Goal: Information Seeking & Learning: Learn about a topic

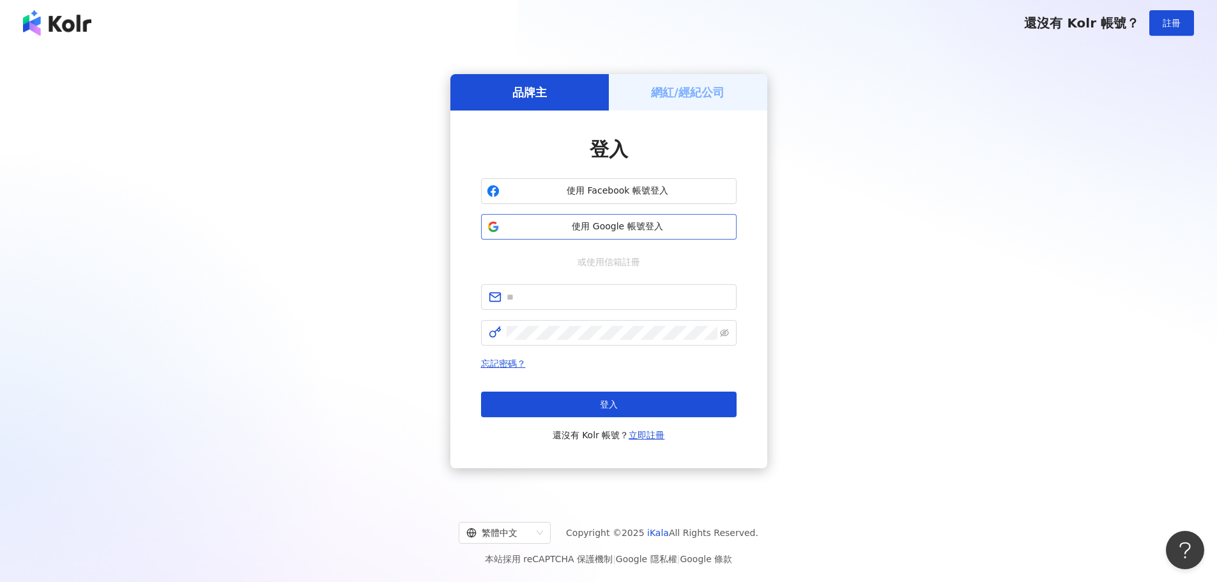
click at [560, 225] on span "使用 Google 帳號登入" at bounding box center [618, 226] width 226 height 13
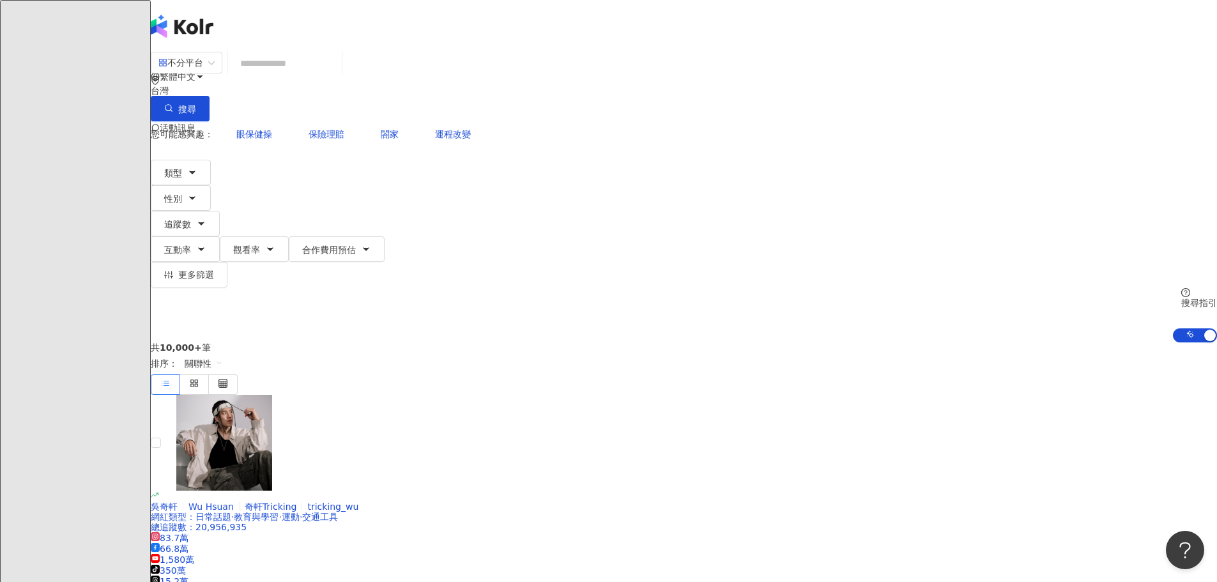
click at [1049, 153] on div "陳" at bounding box center [684, 178] width 1066 height 51
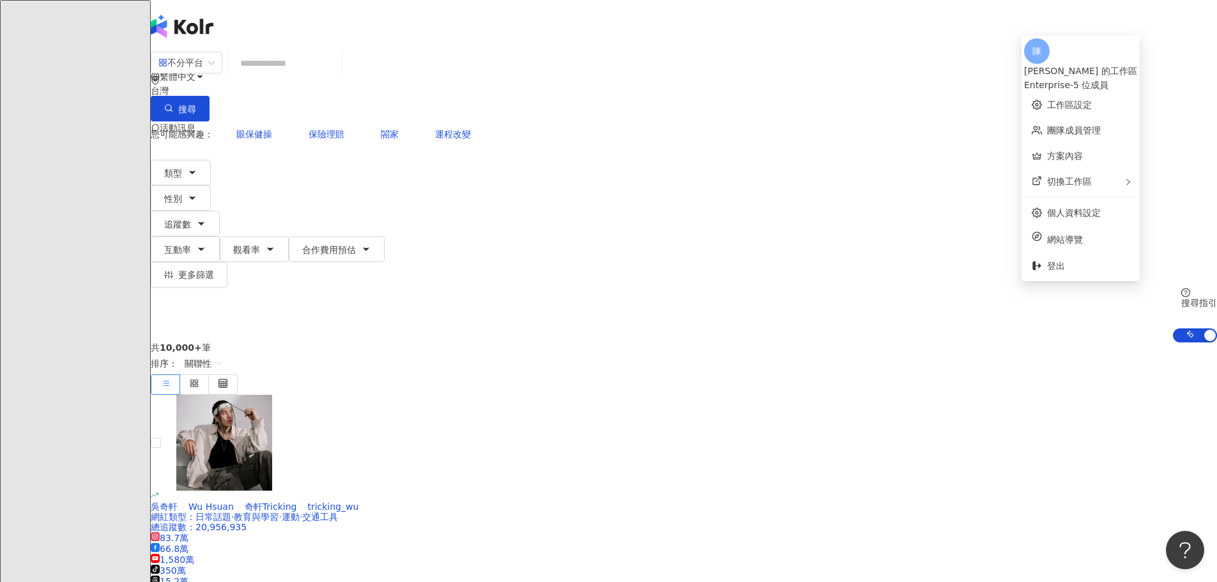
click at [337, 75] on input "search" at bounding box center [284, 63] width 103 height 24
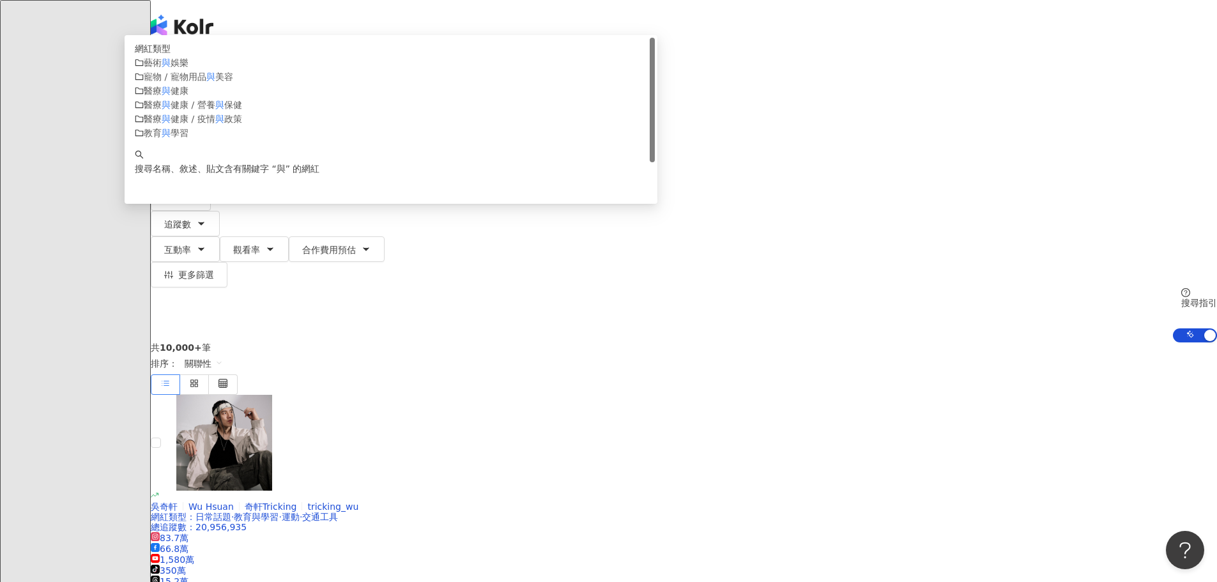
type input "*"
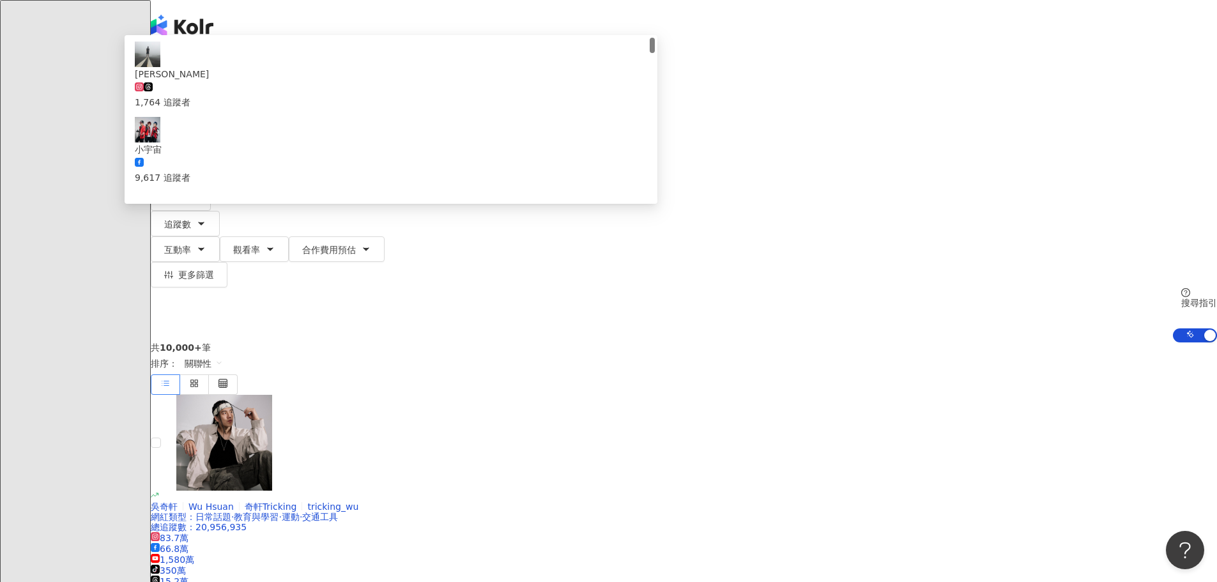
type input "*"
type input "***"
click at [530, 218] on span "宇。食尚旅圖" at bounding box center [391, 231] width 512 height 26
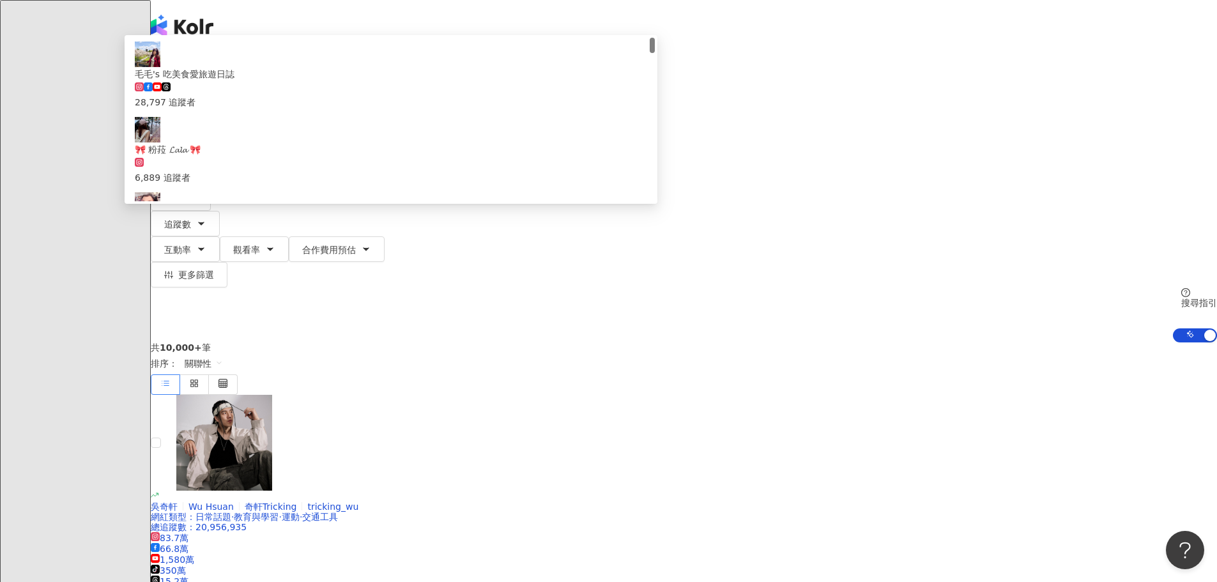
type input "*"
type input "***"
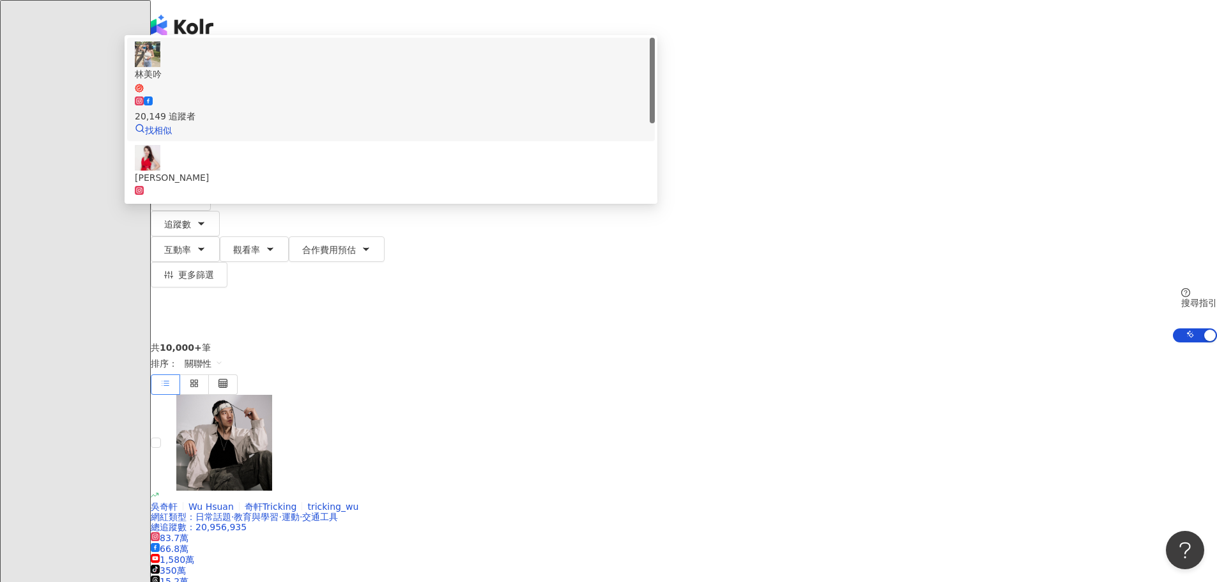
click at [512, 93] on span "林美吟" at bounding box center [391, 80] width 512 height 26
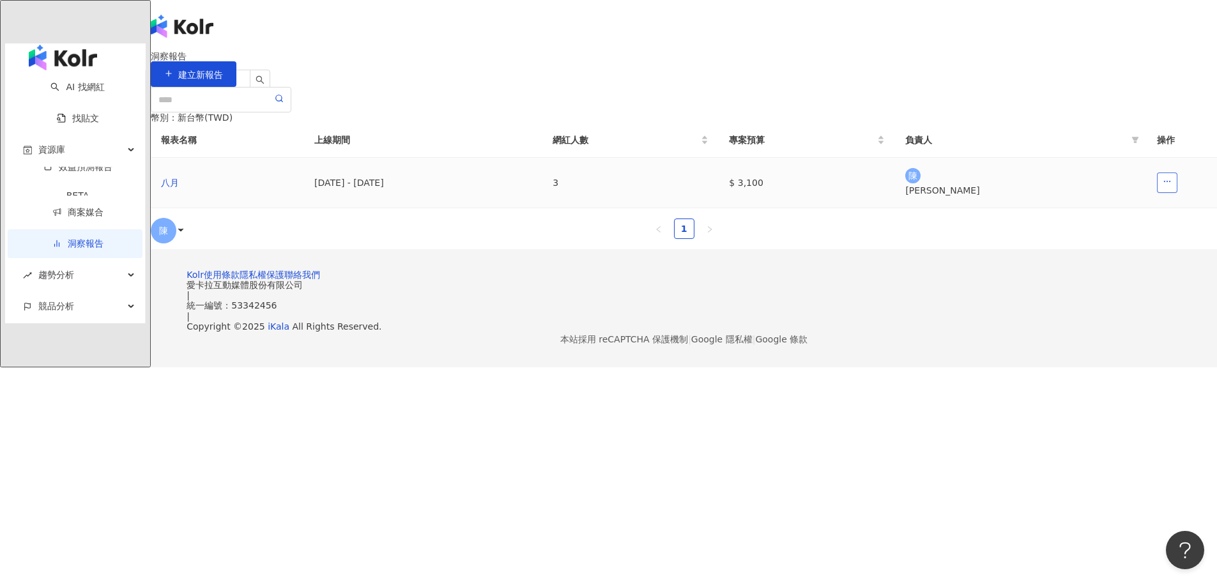
click at [1157, 193] on button "button" at bounding box center [1167, 182] width 20 height 20
click at [532, 190] on div "2025/8/11 - 2025/8/21" at bounding box center [423, 183] width 218 height 14
click at [294, 190] on div "八月" at bounding box center [227, 183] width 133 height 14
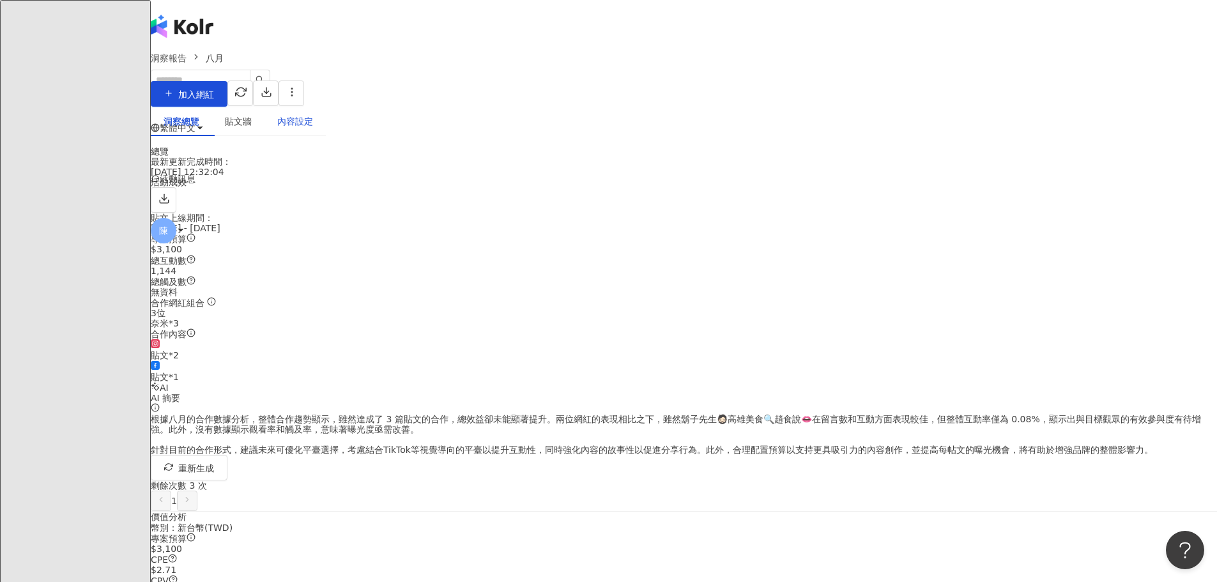
click at [313, 126] on div "內容設定" at bounding box center [295, 121] width 36 height 14
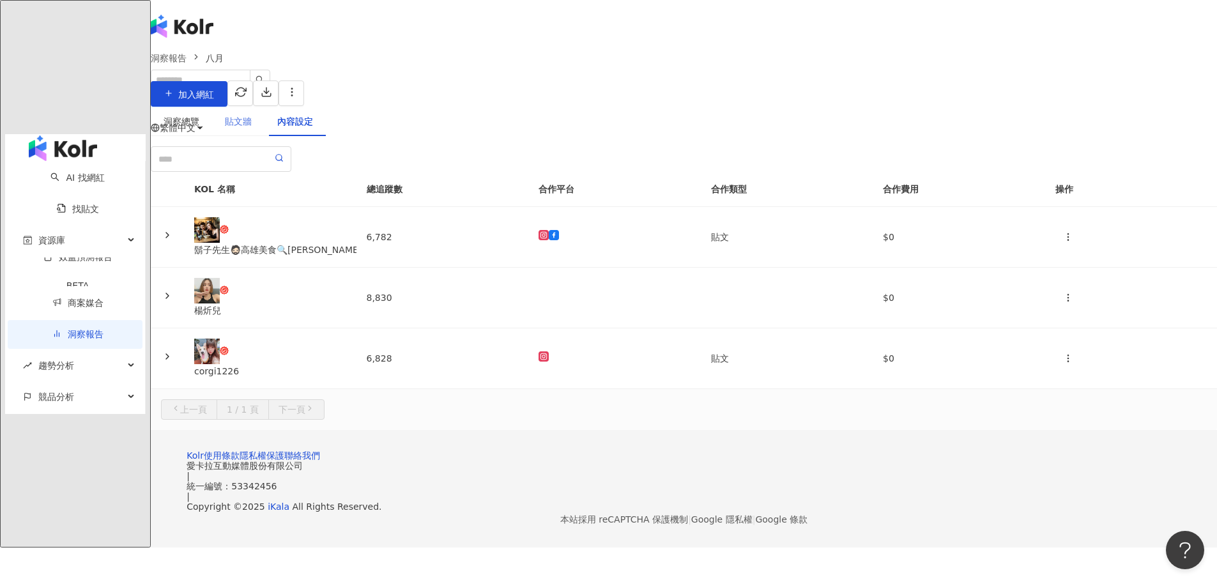
click at [264, 135] on div "貼文牆" at bounding box center [238, 121] width 52 height 29
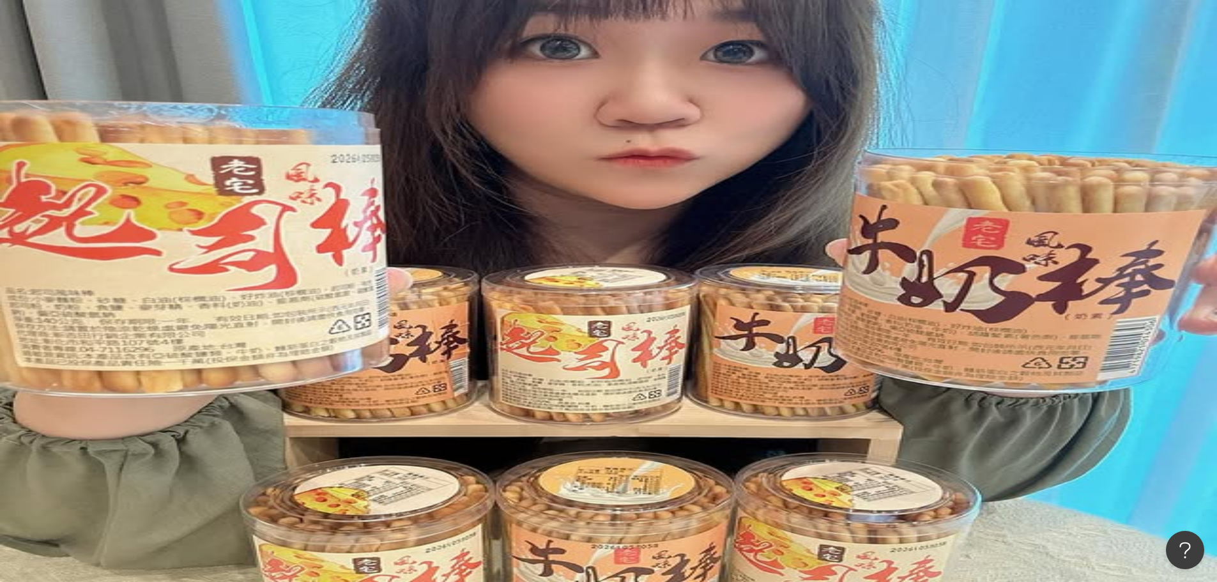
click at [199, 128] on div "洞察總覽" at bounding box center [182, 121] width 36 height 14
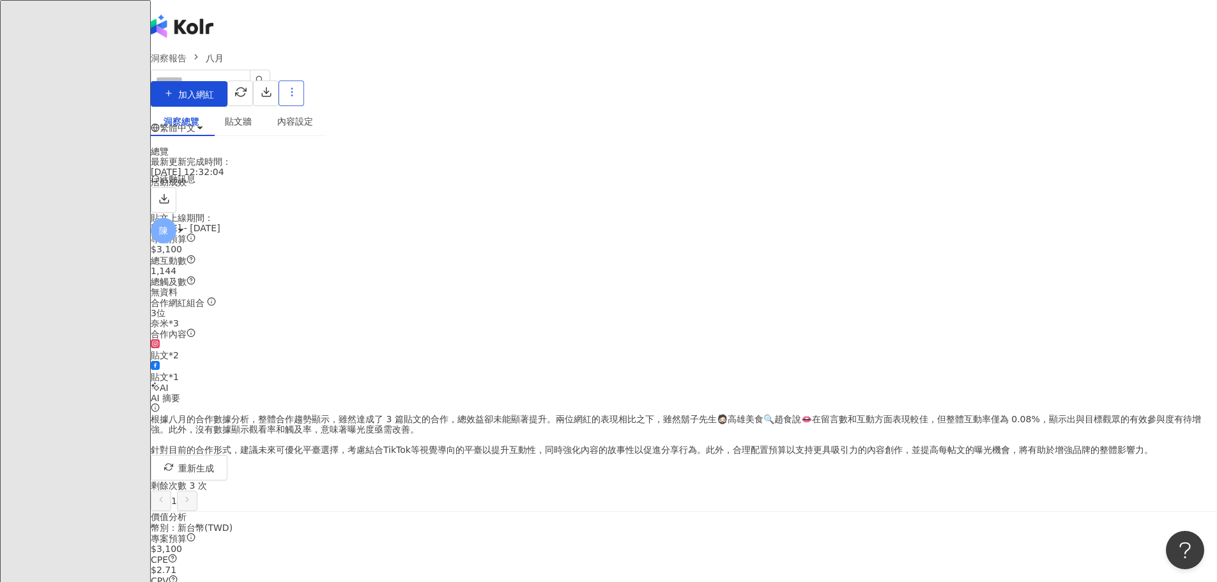
click at [298, 91] on icon "button" at bounding box center [291, 91] width 11 height 11
click at [1074, 126] on div "設定報告" at bounding box center [1069, 124] width 45 height 14
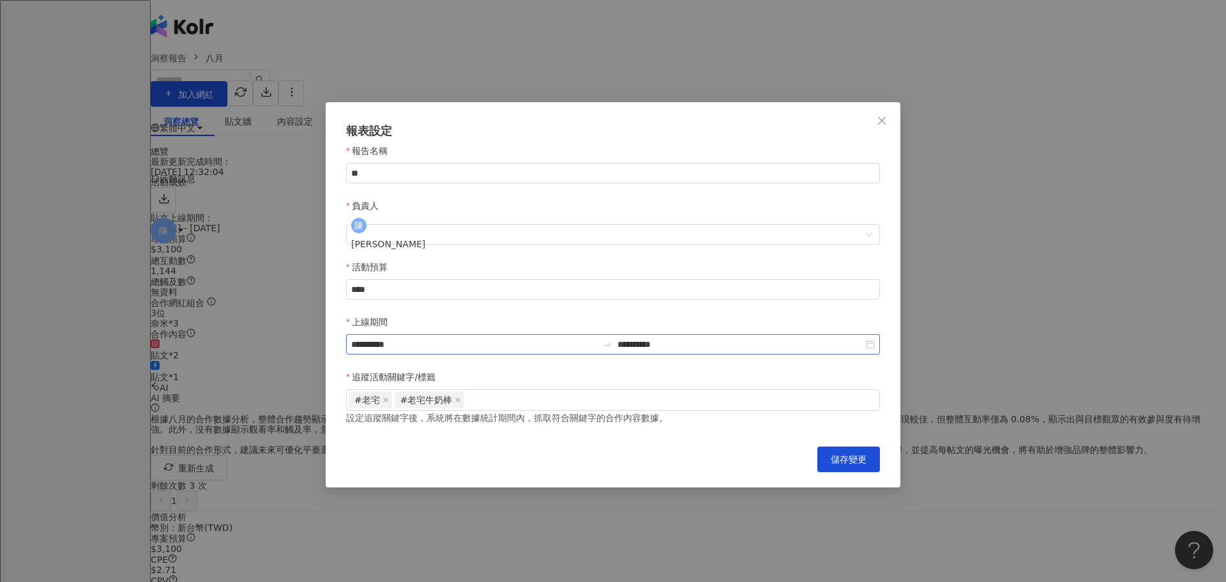
click at [871, 334] on div "**********" at bounding box center [613, 344] width 534 height 20
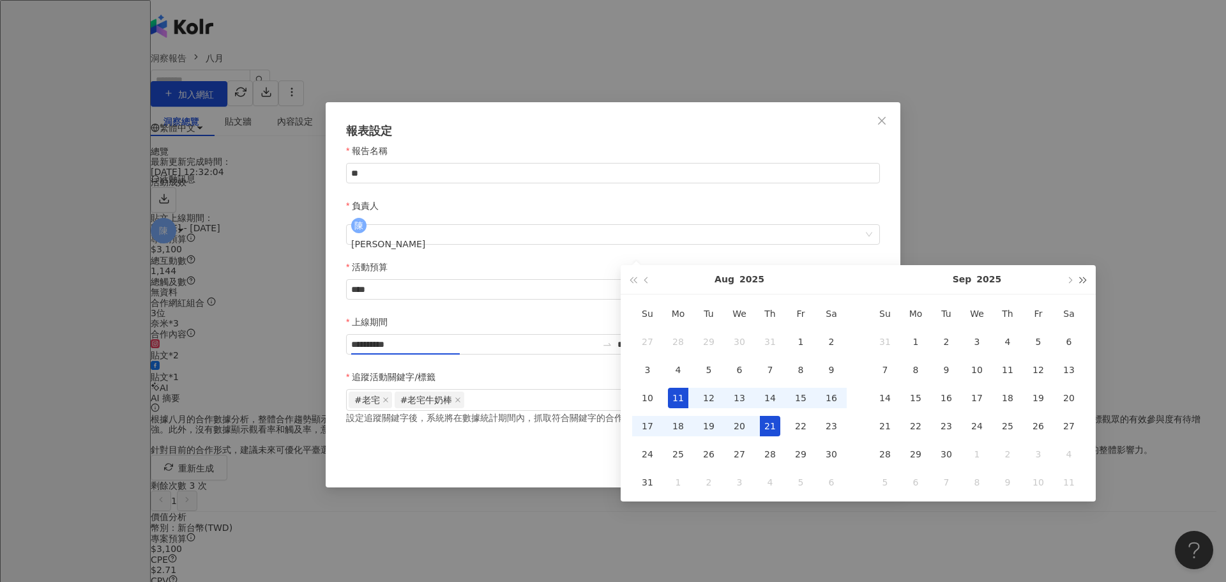
click at [1083, 279] on span "button" at bounding box center [1084, 280] width 6 height 6
click at [1071, 279] on span "button" at bounding box center [1069, 280] width 6 height 6
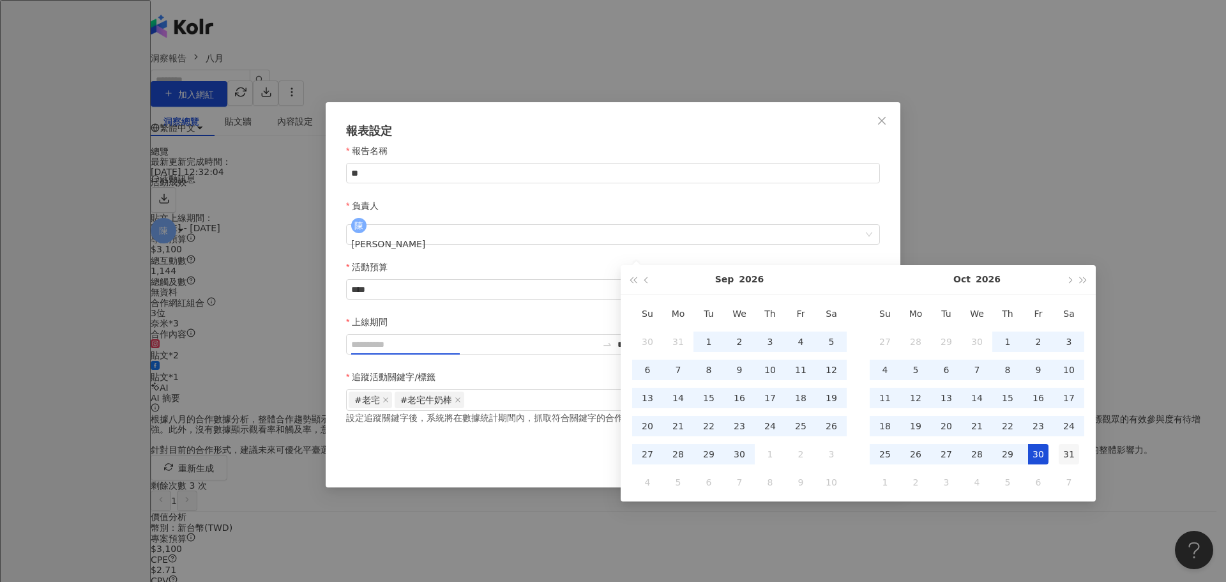
type input "**********"
click at [1066, 458] on div "31" at bounding box center [1069, 454] width 20 height 20
click at [747, 278] on button "2026" at bounding box center [751, 279] width 25 height 29
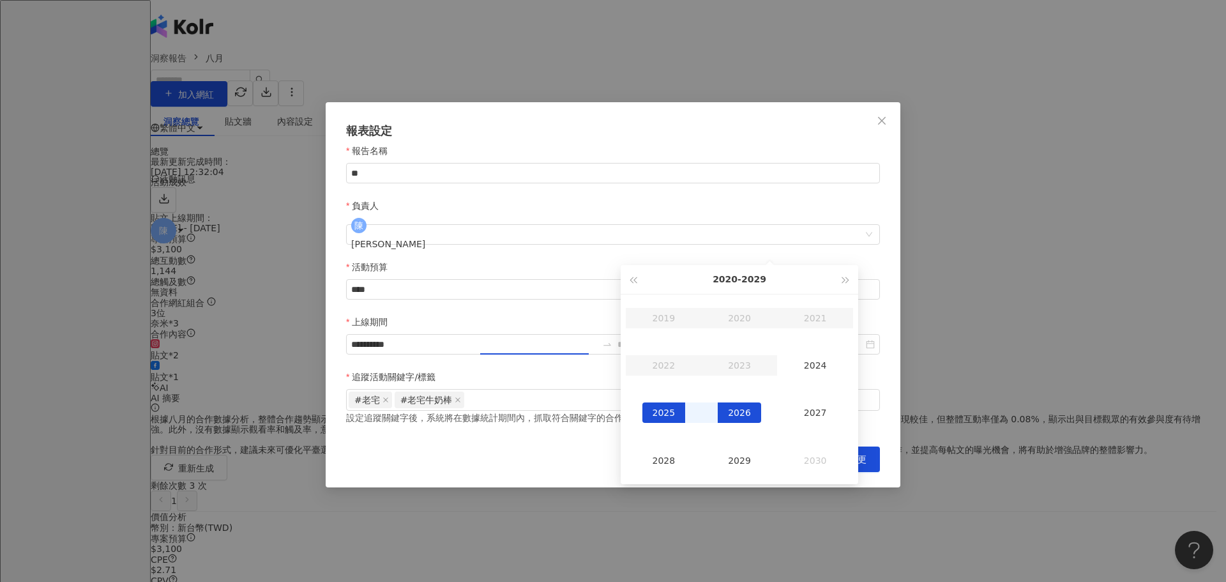
click at [658, 411] on div "2025" at bounding box center [664, 412] width 43 height 20
click at [746, 413] on div "Aug" at bounding box center [739, 412] width 43 height 20
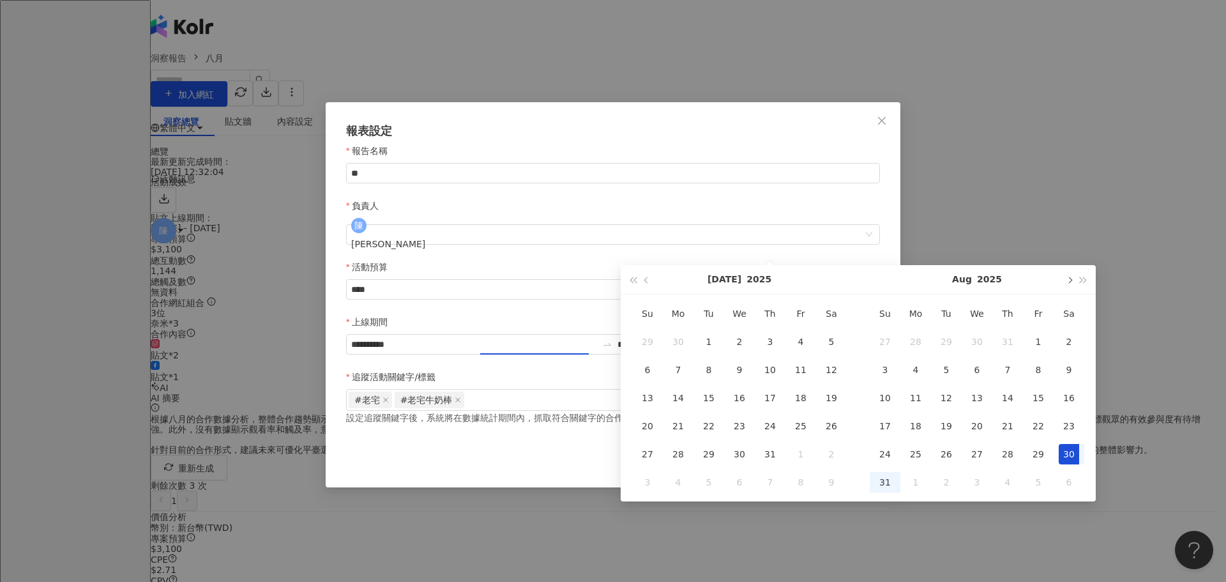
click at [1071, 275] on button "button" at bounding box center [1069, 279] width 14 height 29
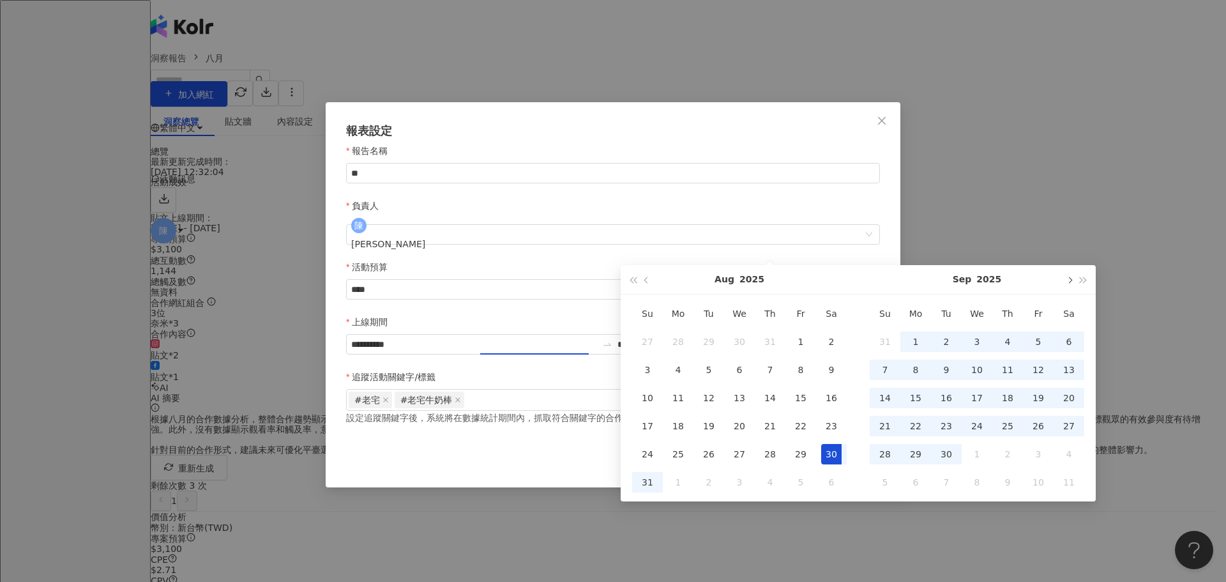
click at [1071, 275] on button "button" at bounding box center [1069, 279] width 14 height 29
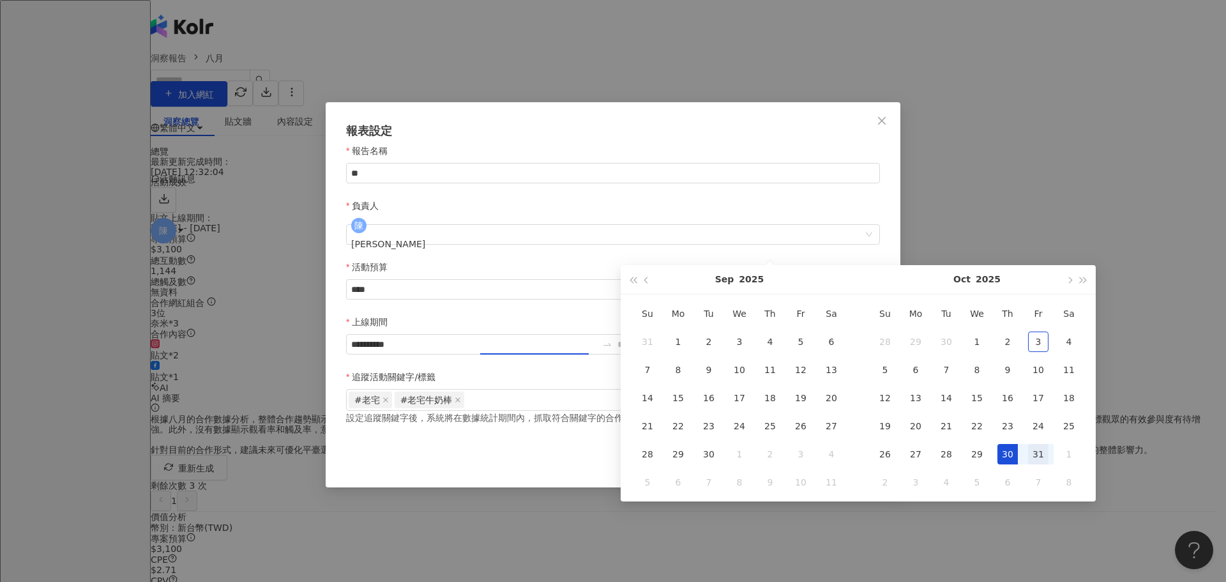
type input "**********"
click at [1039, 448] on div "31" at bounding box center [1038, 454] width 20 height 20
type input "**********"
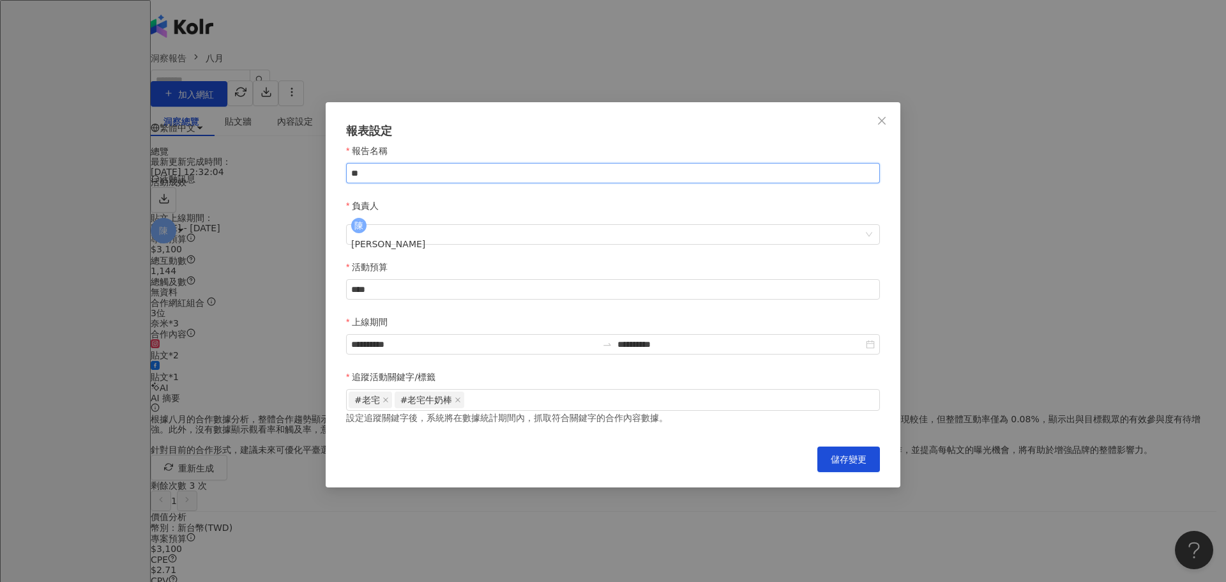
drag, startPoint x: 388, startPoint y: 193, endPoint x: 354, endPoint y: 193, distance: 34.5
click at [354, 183] on input "**" at bounding box center [613, 173] width 534 height 20
click at [431, 163] on div "報告名稱" at bounding box center [613, 153] width 534 height 19
click at [379, 280] on input "****" at bounding box center [613, 289] width 533 height 19
drag, startPoint x: 353, startPoint y: 240, endPoint x: 337, endPoint y: 240, distance: 15.3
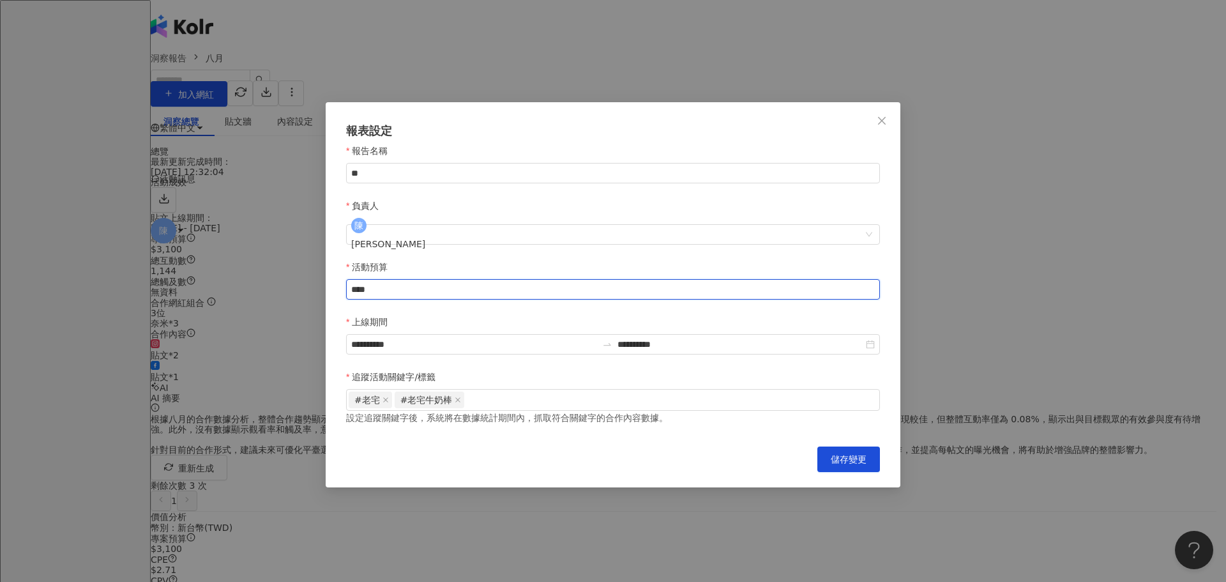
click at [337, 240] on div "**********" at bounding box center [613, 294] width 575 height 385
type input "*****"
click at [540, 446] on div "Cancel 儲存變更" at bounding box center [613, 459] width 534 height 26
click at [546, 390] on div "#老宅 #老宅牛奶棒" at bounding box center [613, 399] width 529 height 19
click at [375, 183] on input "**" at bounding box center [613, 173] width 534 height 20
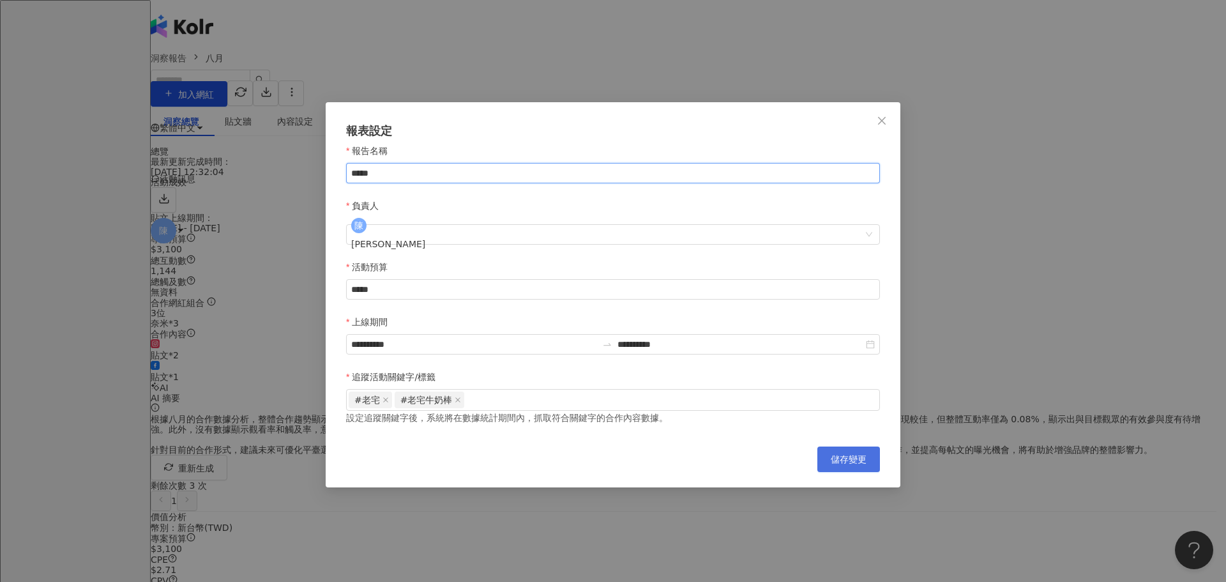
type input "*****"
click at [874, 446] on button "儲存變更" at bounding box center [849, 459] width 63 height 26
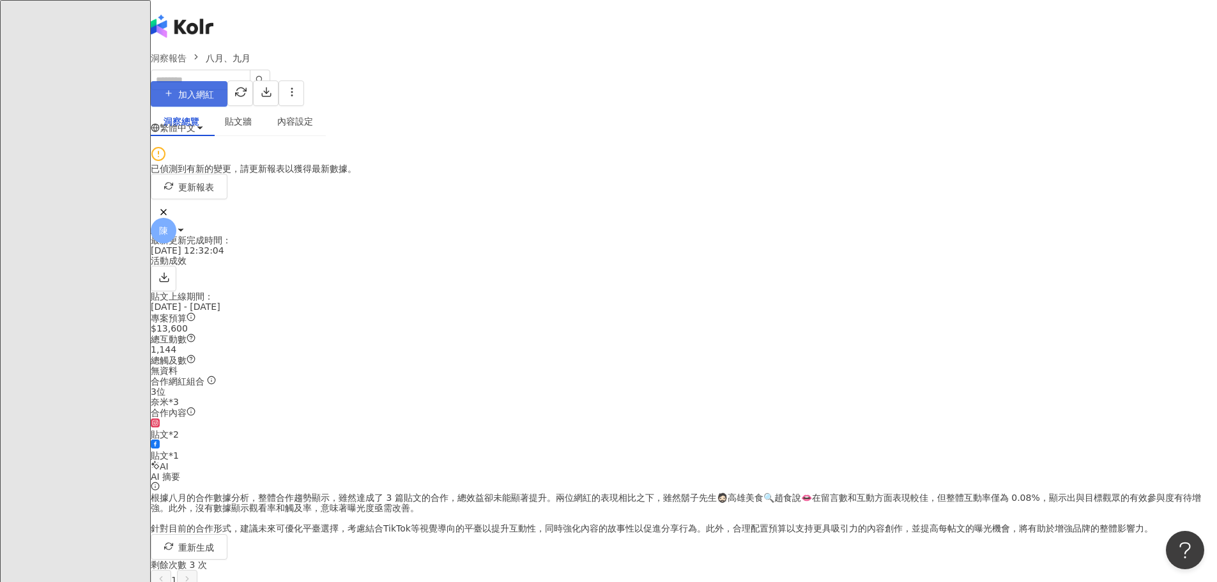
click at [214, 95] on span "加入網紅" at bounding box center [196, 94] width 36 height 10
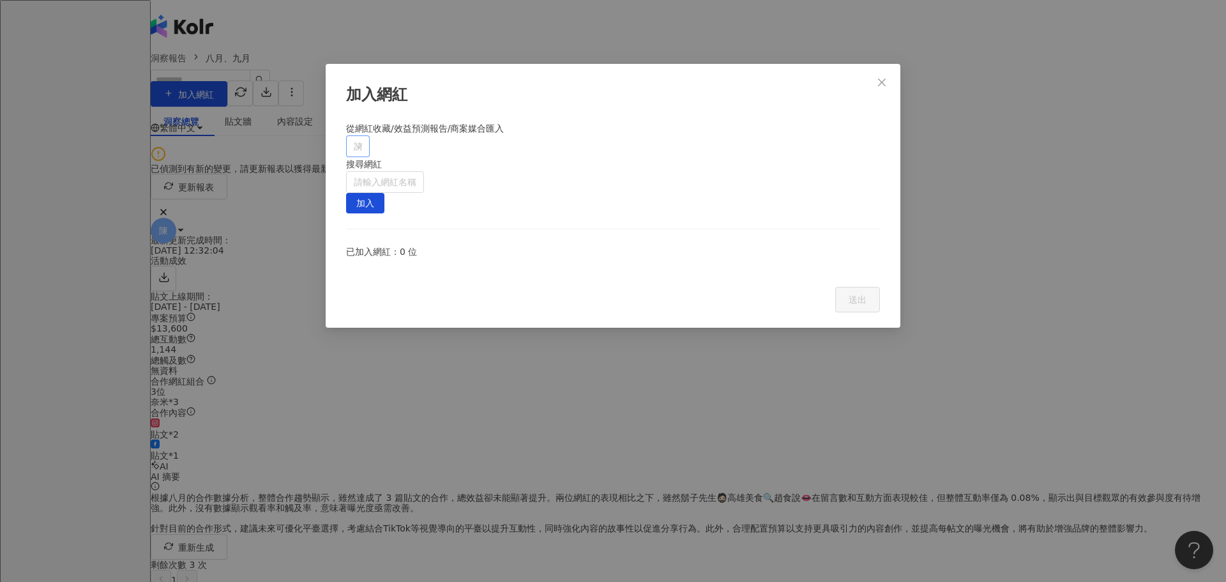
click at [354, 151] on div at bounding box center [351, 146] width 5 height 10
click at [363, 208] on span at bounding box center [359, 209] width 20 height 20
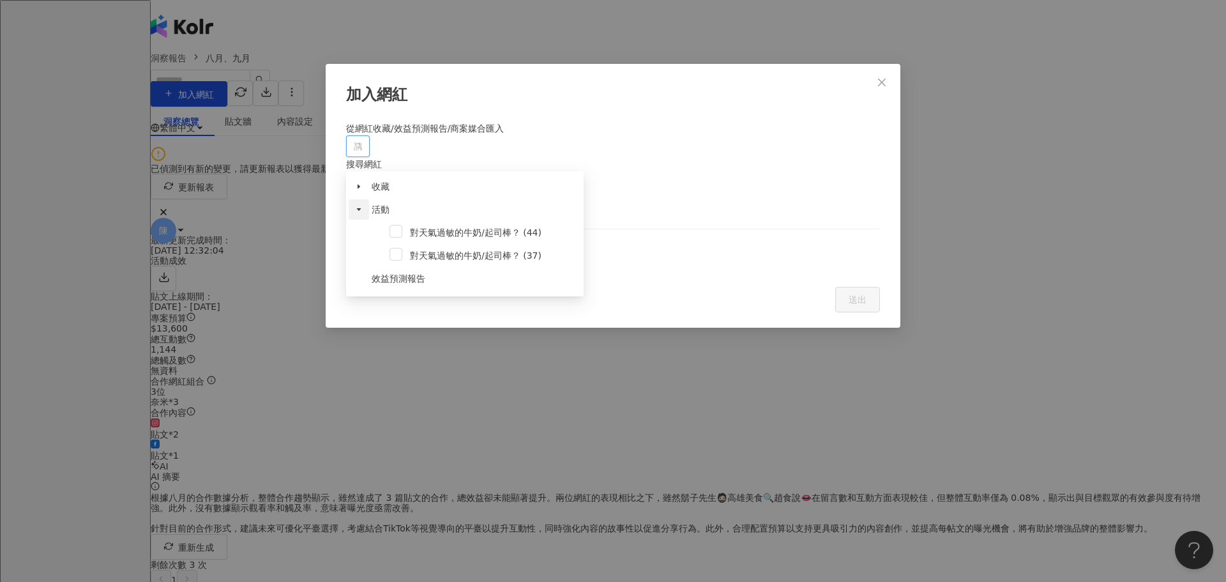
click at [363, 208] on span at bounding box center [359, 209] width 20 height 20
click at [416, 172] on input "search" at bounding box center [385, 182] width 63 height 20
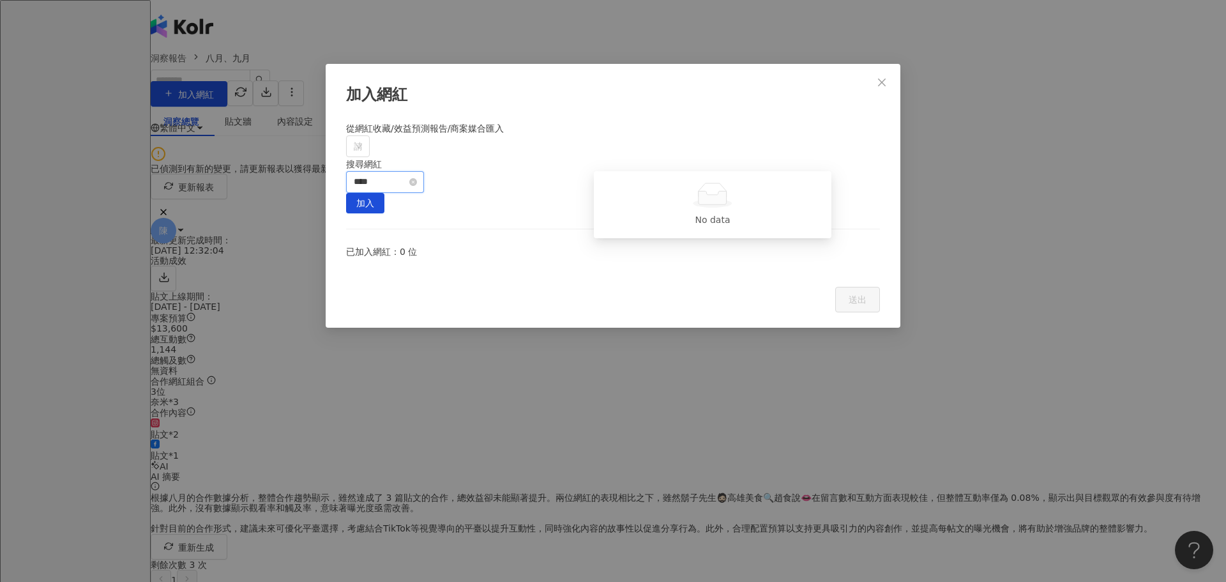
type input "***"
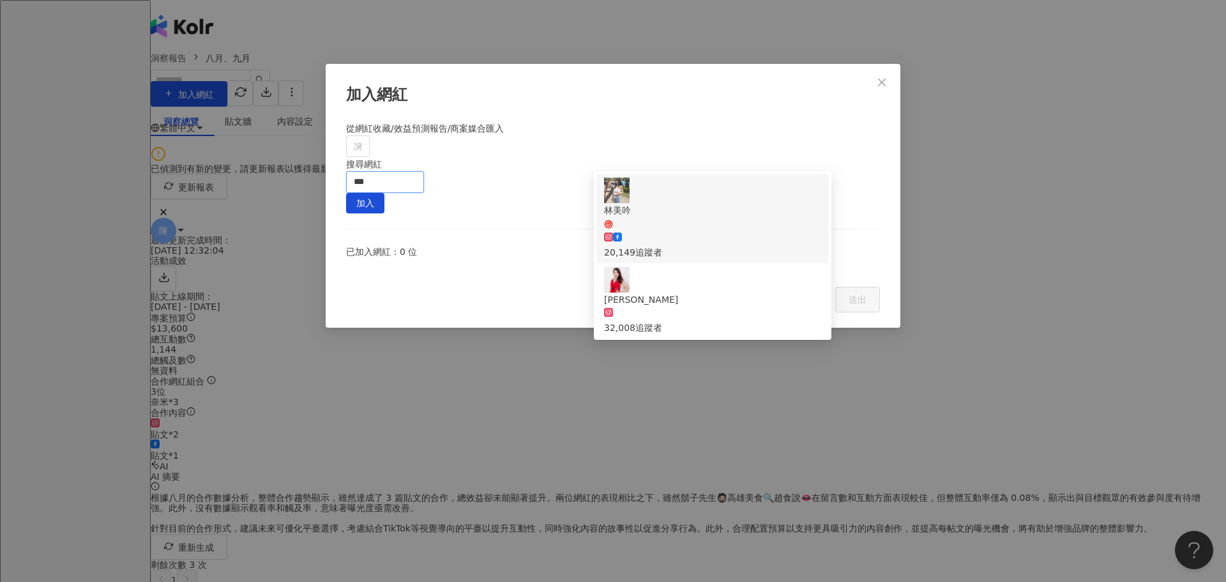
click at [709, 245] on div "20,149 追蹤者" at bounding box center [712, 252] width 217 height 14
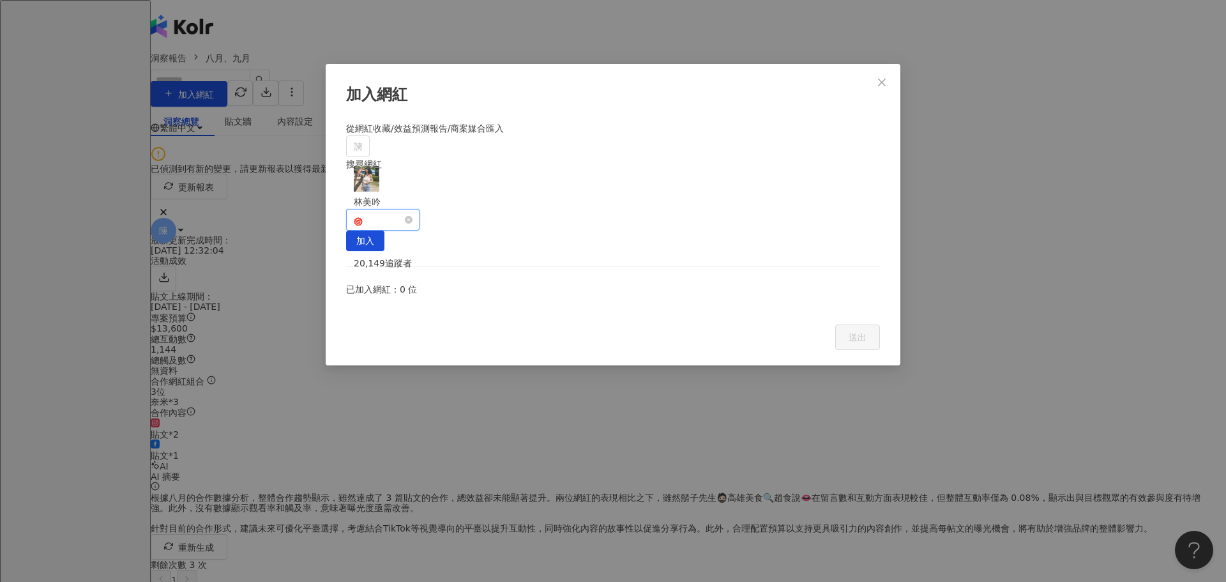
click at [412, 192] on span "林美吟" at bounding box center [383, 210] width 58 height 36
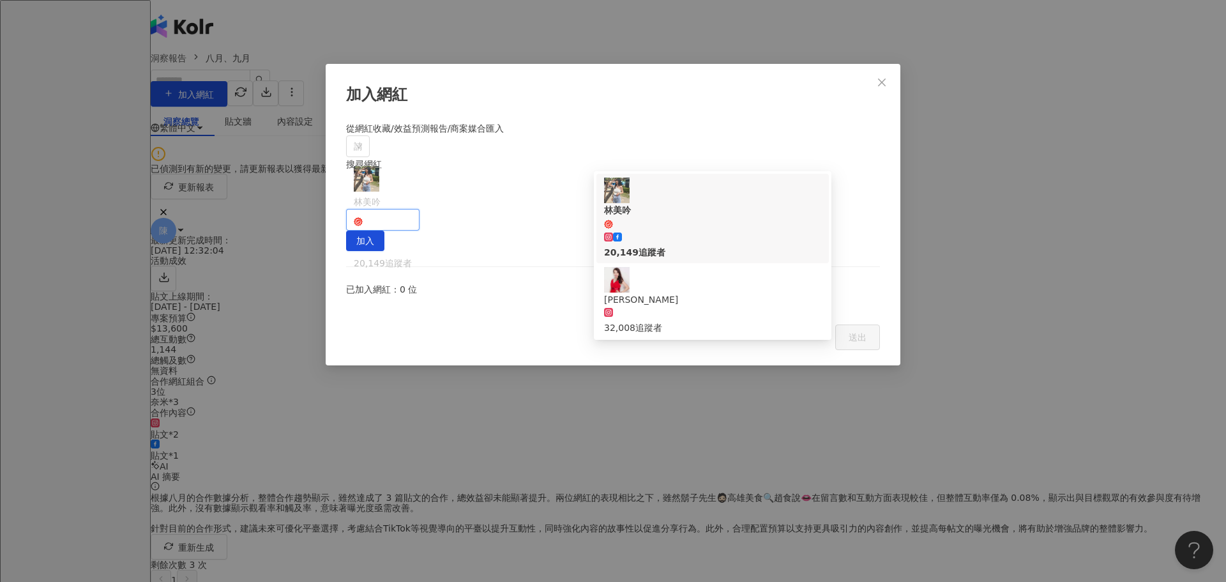
click at [715, 203] on span "林美吟" at bounding box center [712, 216] width 217 height 26
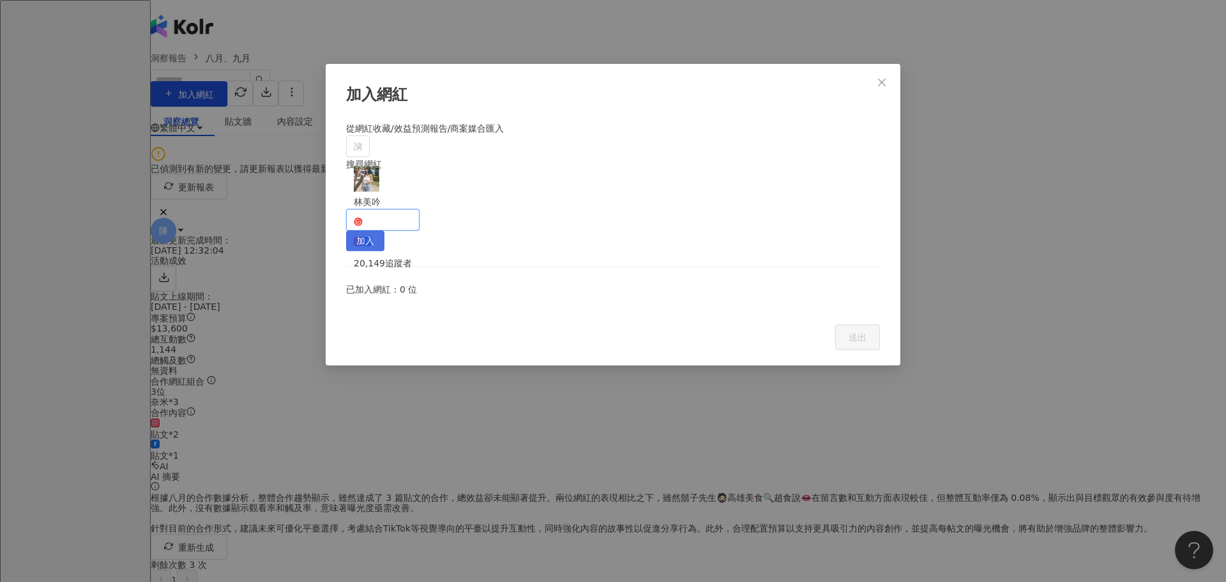
click at [374, 231] on span "加入" at bounding box center [365, 241] width 18 height 20
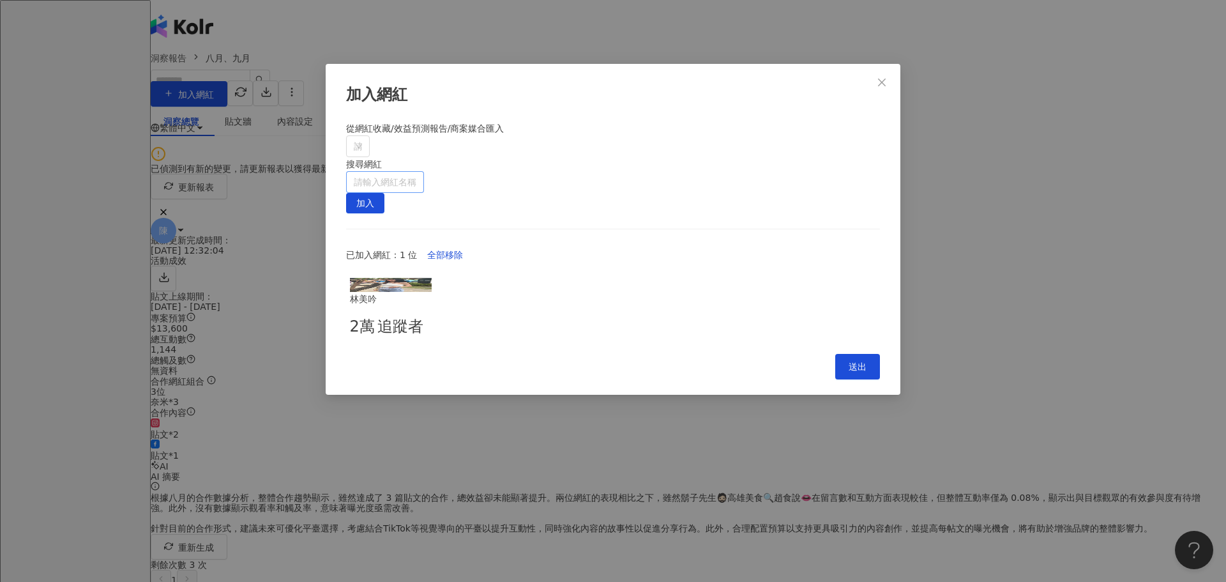
click at [416, 172] on input "search" at bounding box center [385, 182] width 63 height 20
type input "**"
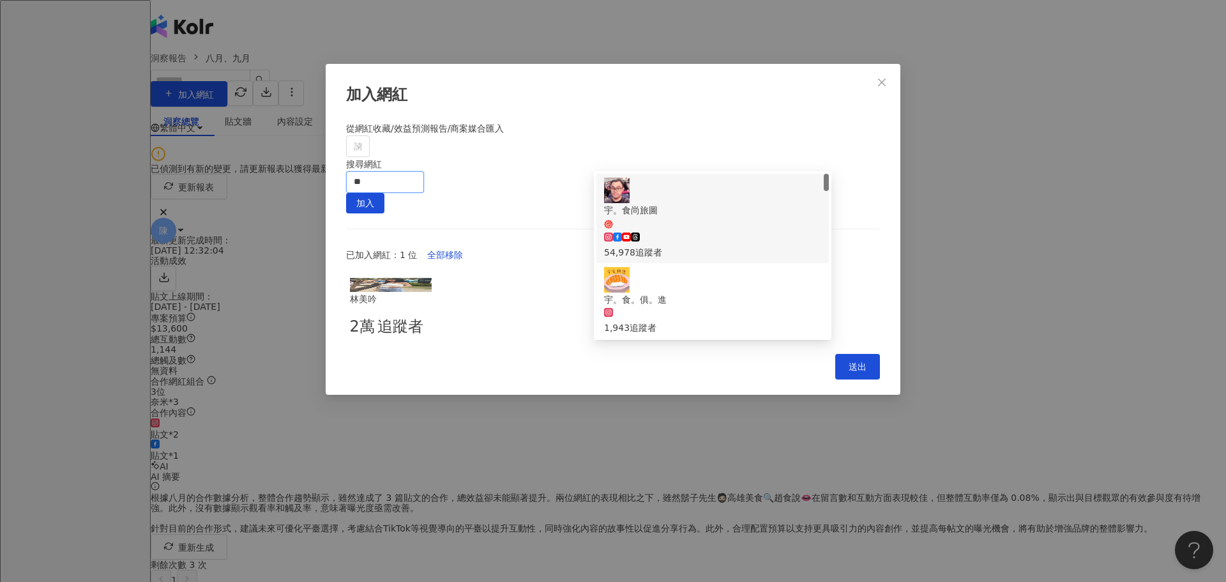
click at [714, 245] on div "54,978 追蹤者" at bounding box center [712, 252] width 217 height 14
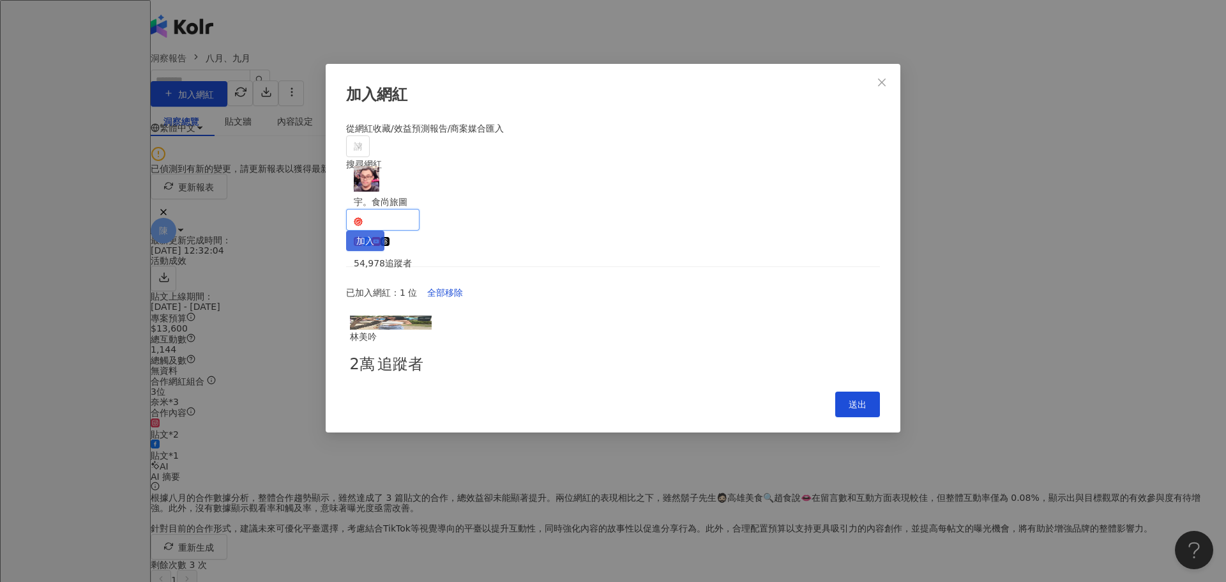
click at [374, 231] on span "加入" at bounding box center [365, 241] width 18 height 20
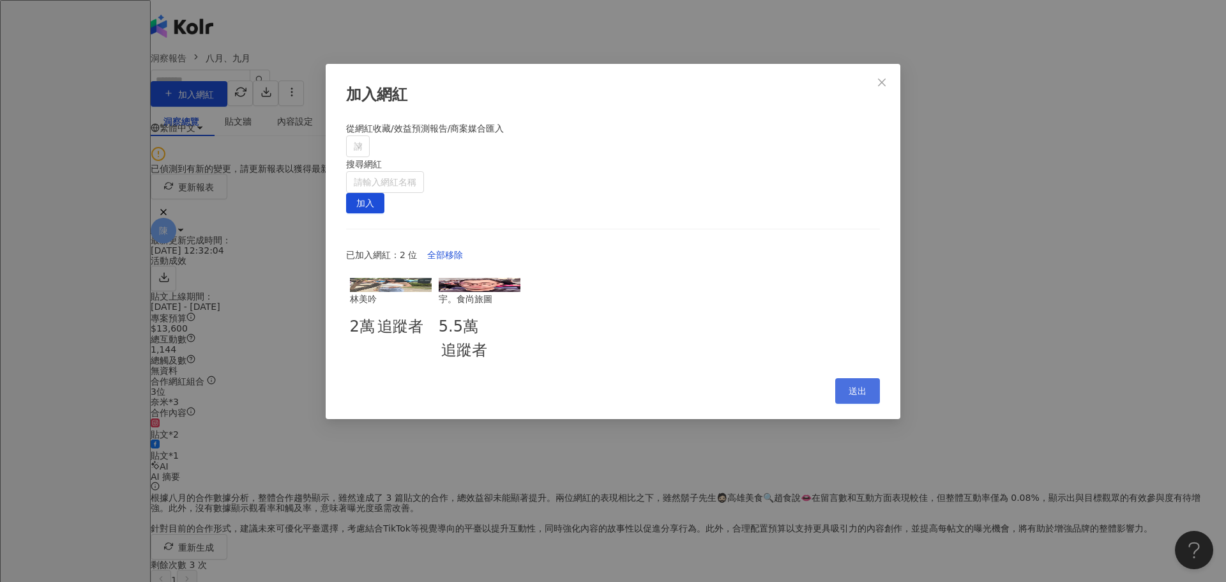
click at [867, 378] on button "送出" at bounding box center [857, 391] width 45 height 26
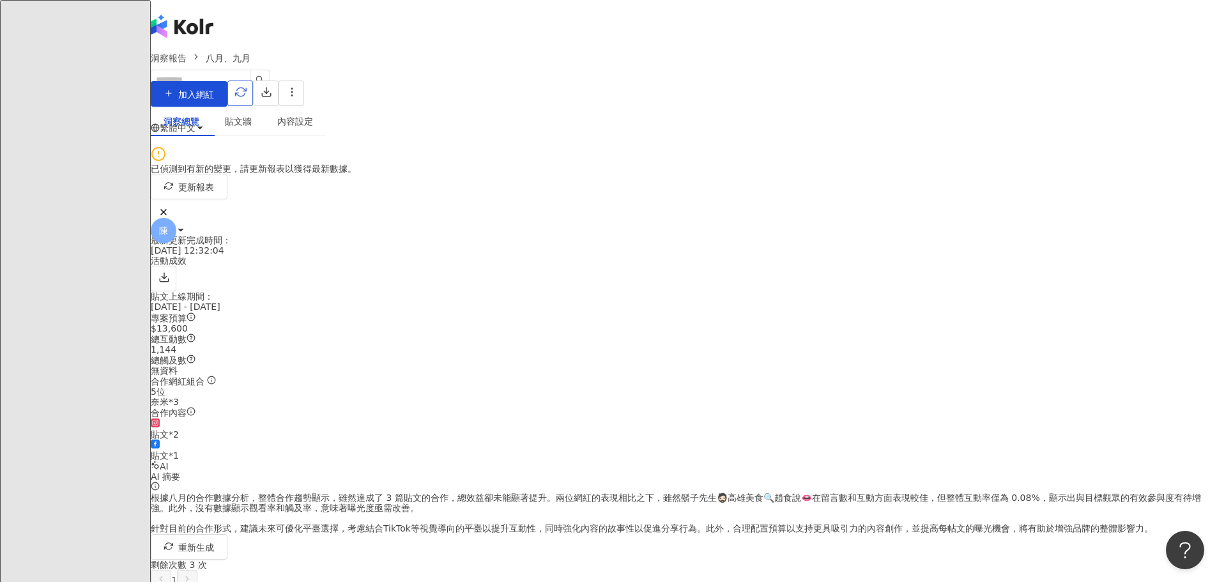
click at [247, 91] on icon "button" at bounding box center [240, 91] width 11 height 11
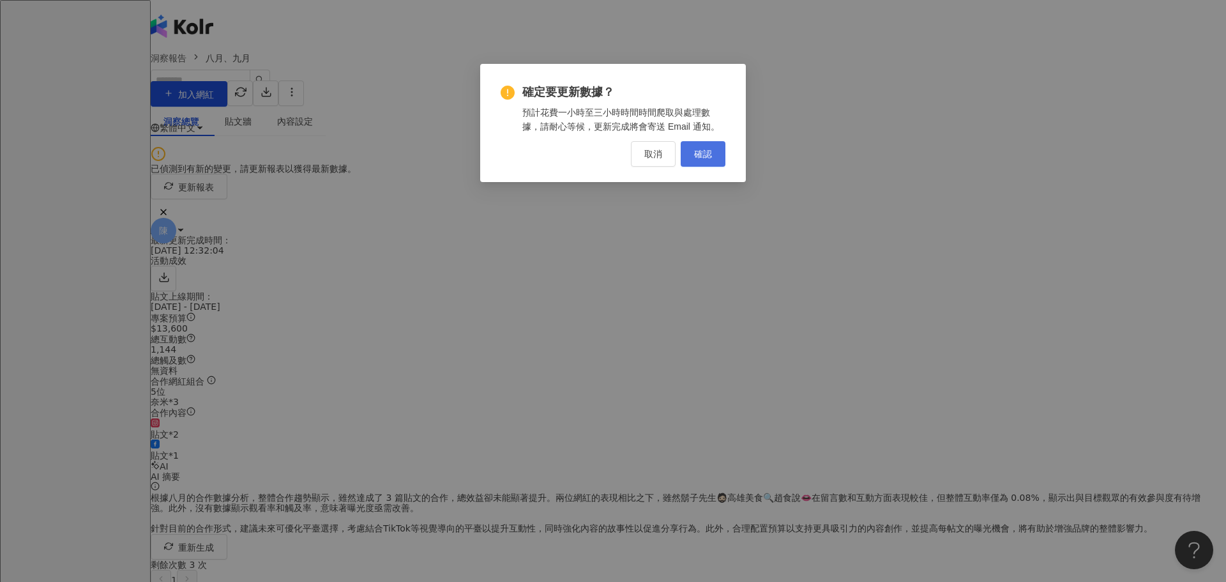
click at [708, 153] on span "確認" at bounding box center [703, 154] width 18 height 10
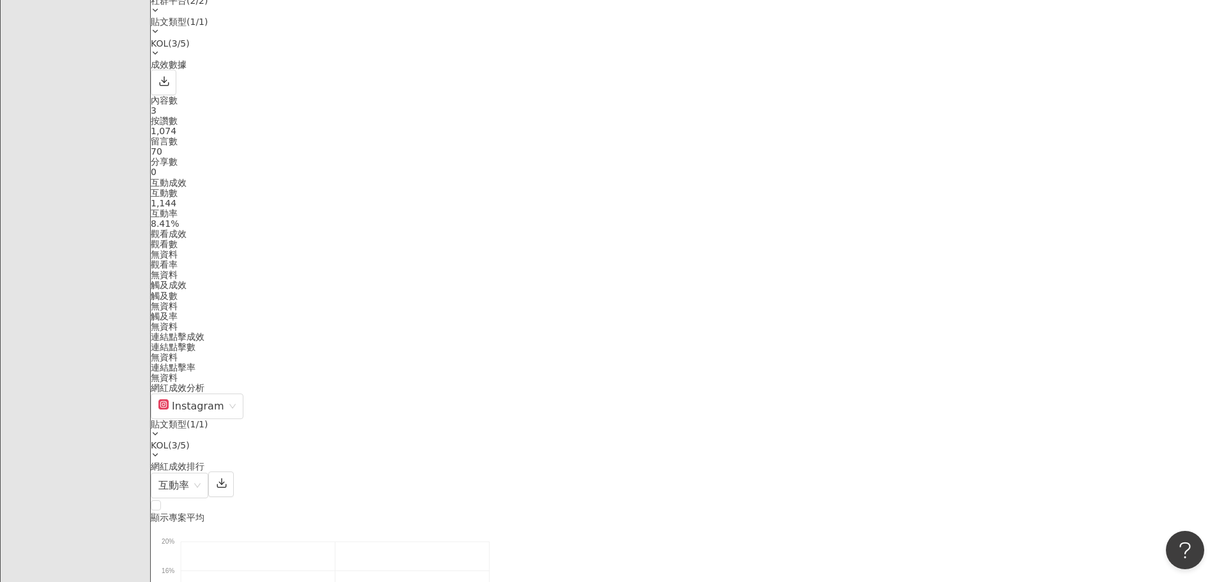
scroll to position [894, 0]
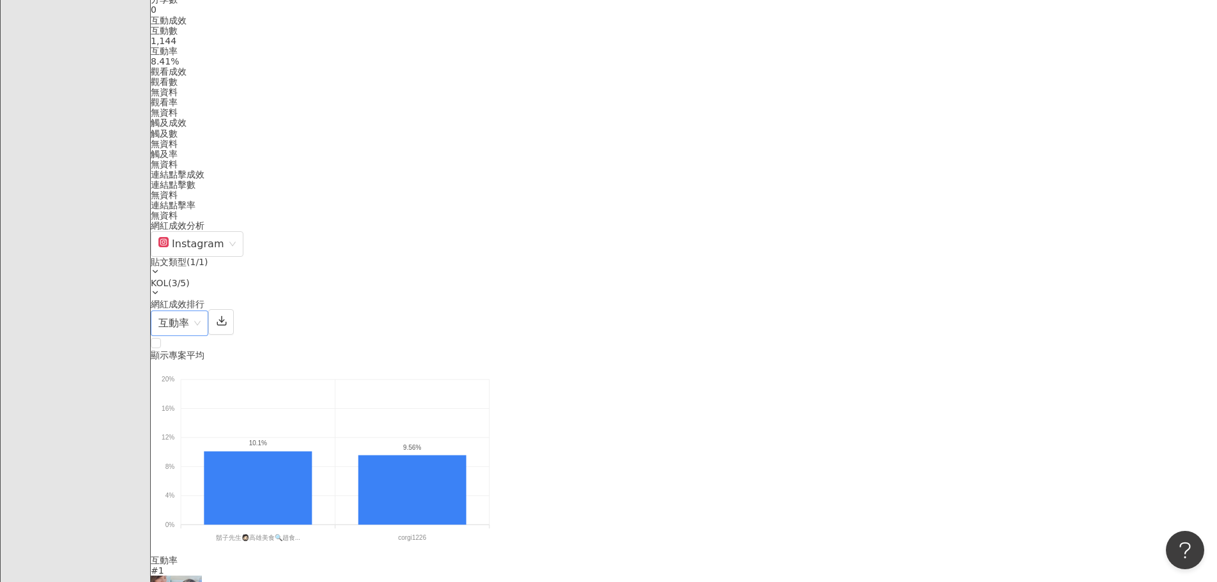
click at [201, 311] on span "互動率" at bounding box center [179, 323] width 42 height 24
click at [958, 404] on div "觸及數" at bounding box center [963, 402] width 56 height 14
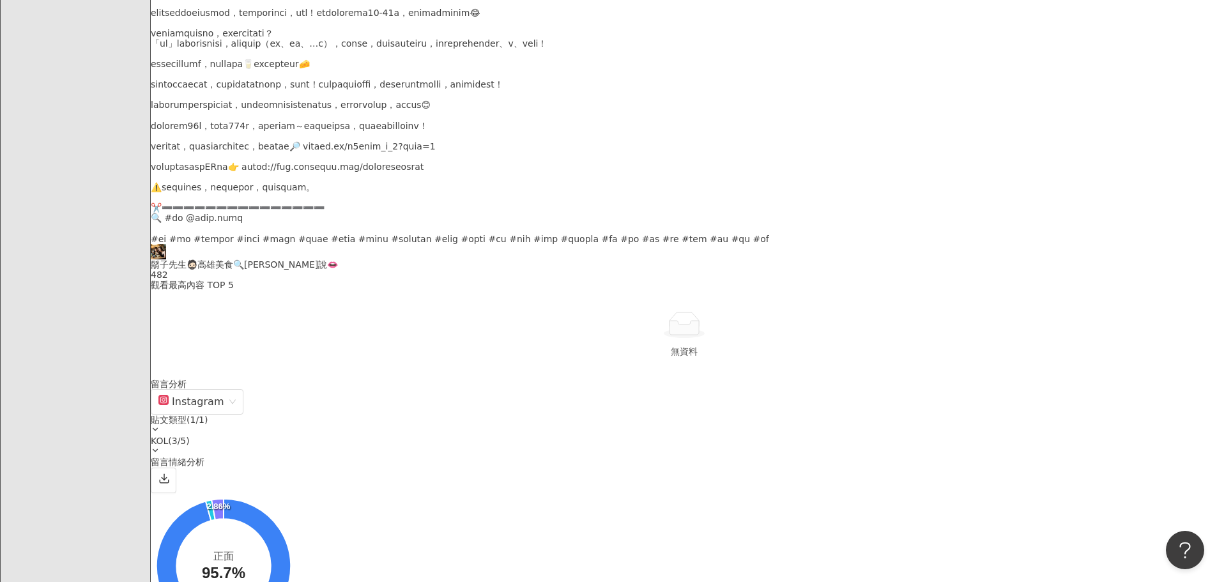
scroll to position [64, 0]
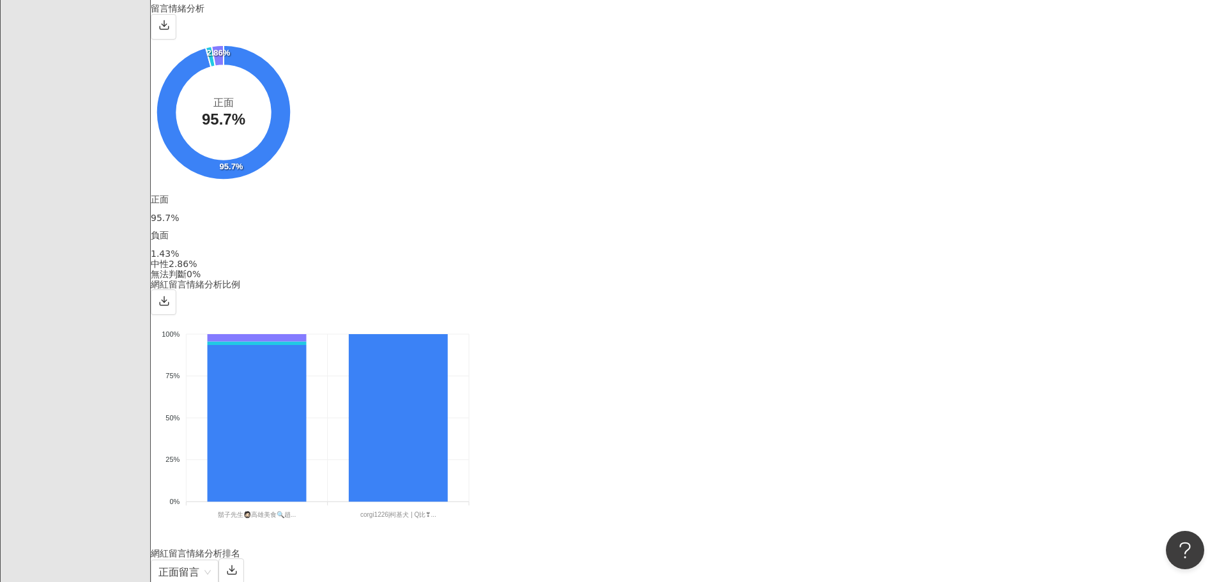
scroll to position [2938, 0]
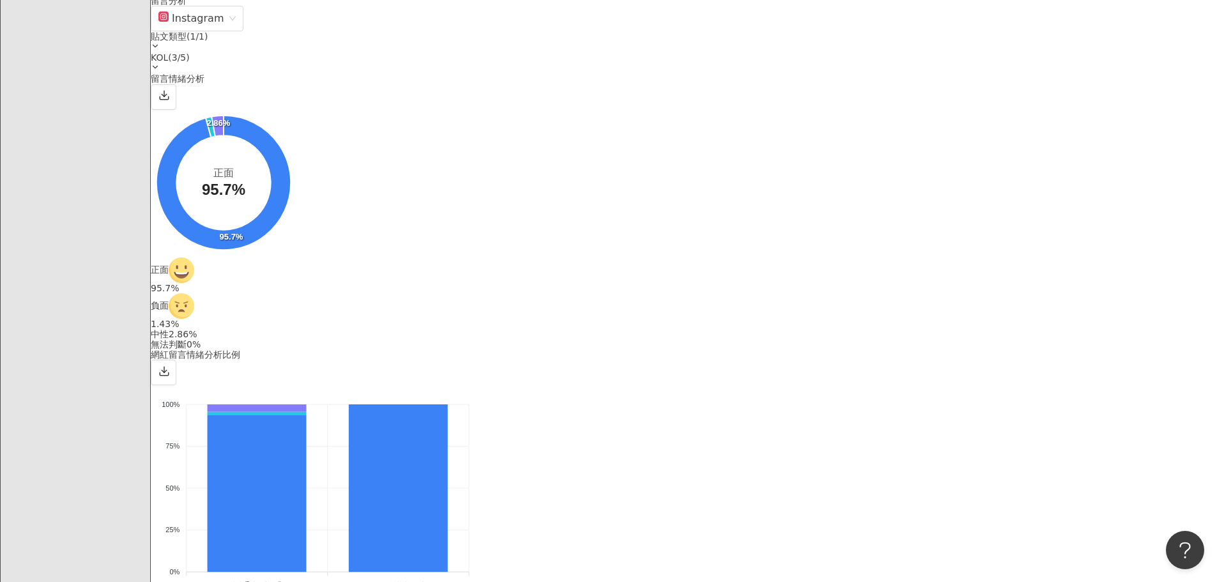
click at [1000, 134] on div "負面留言" at bounding box center [1004, 131] width 43 height 14
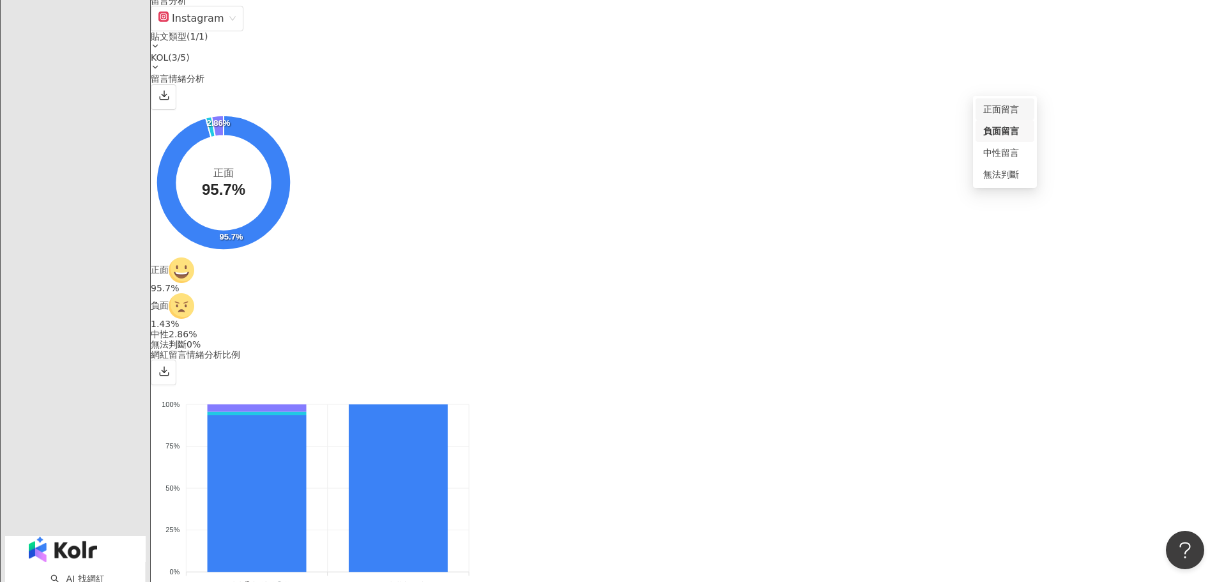
click at [993, 106] on div "正面留言" at bounding box center [1004, 109] width 43 height 14
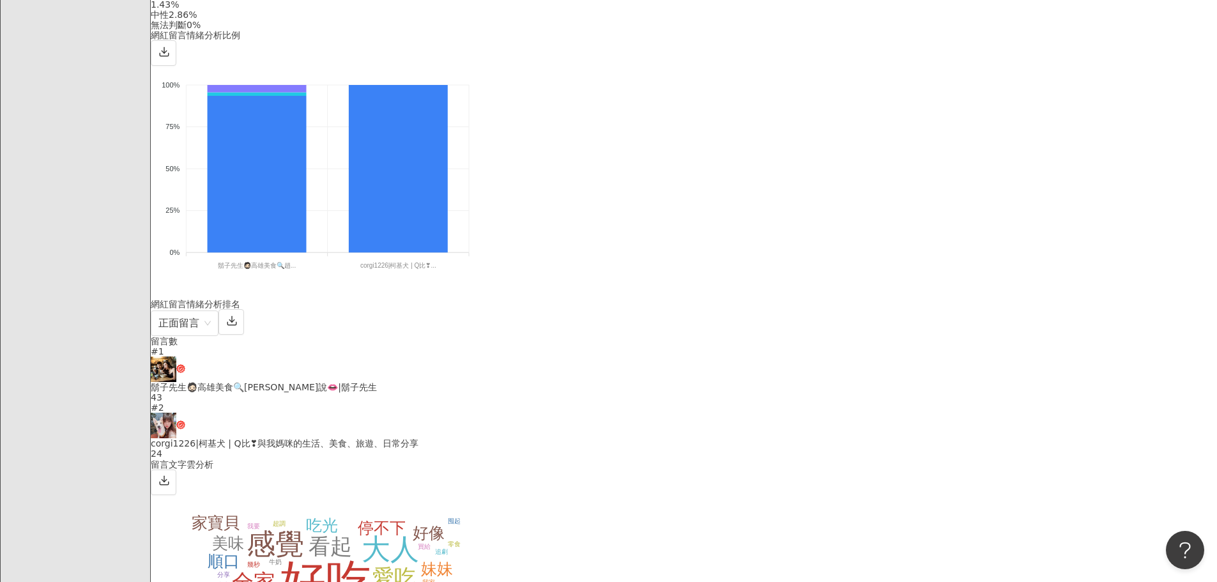
scroll to position [3378, 0]
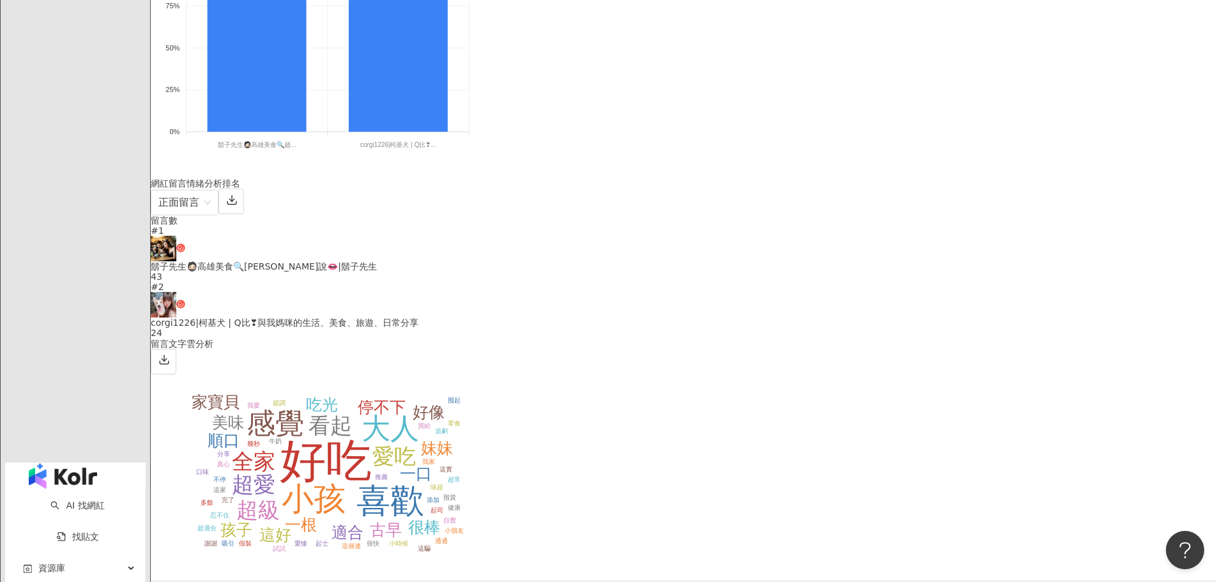
click at [202, 291] on main "洞察報告 八月、九月 八月、九月 加入網紅 洞察總覽 貼文牆 內容設定 已偵測到有新的變更，請更新報表以獲得最新數據。 更新報表 總覽 最新更新完成時間 ： …" at bounding box center [684, 569] width 1066 height 7792
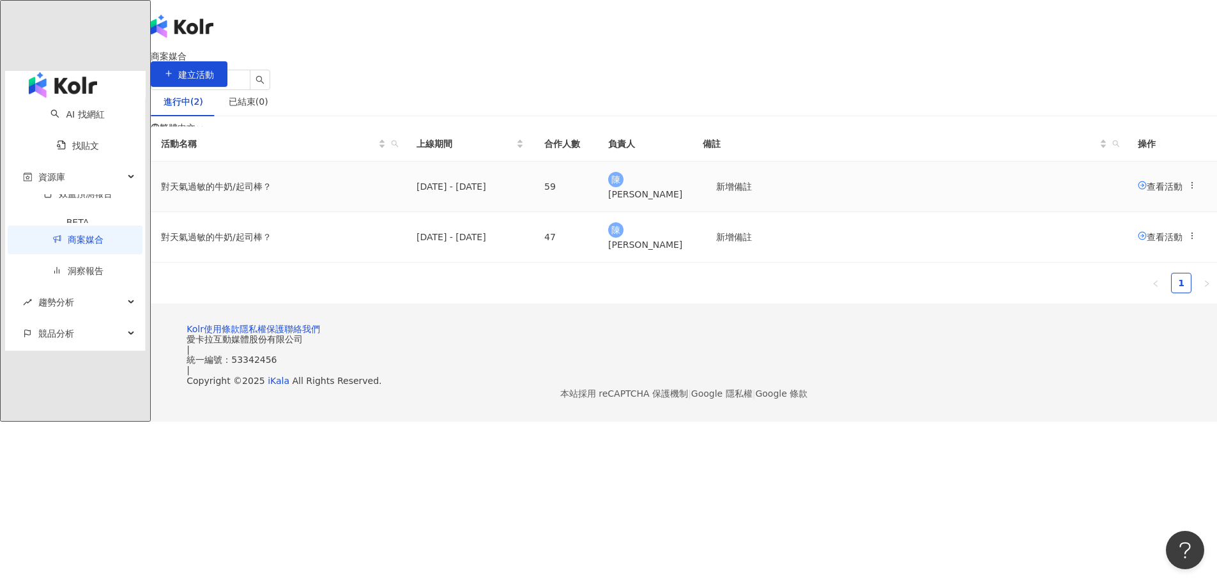
click at [1138, 191] on span "查看活動" at bounding box center [1160, 186] width 45 height 10
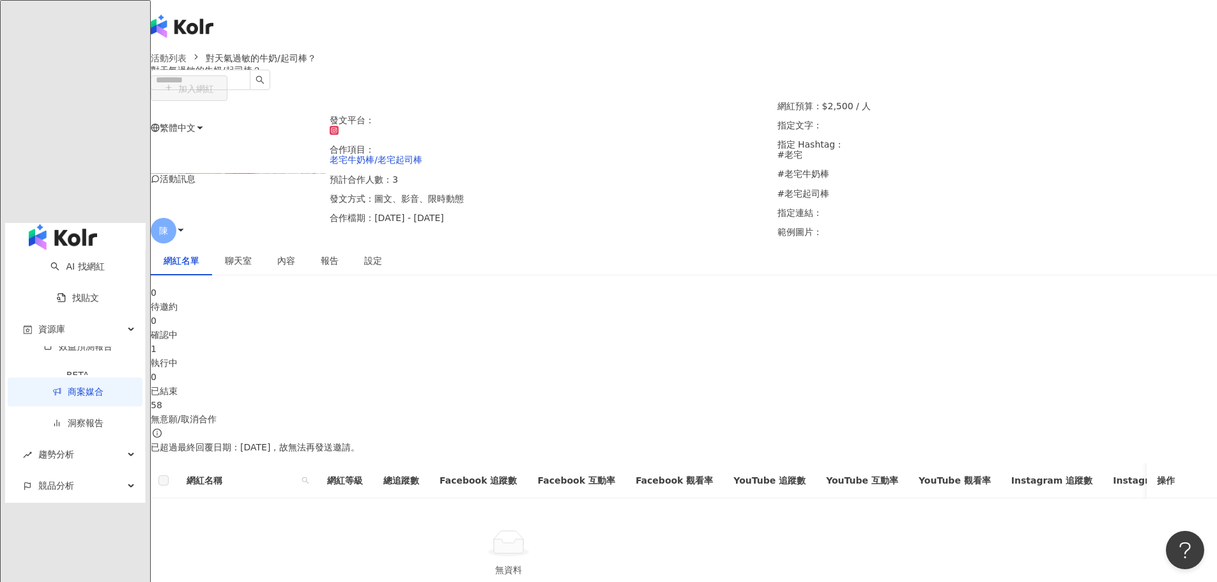
click at [252, 265] on span "聊天室" at bounding box center [238, 260] width 27 height 9
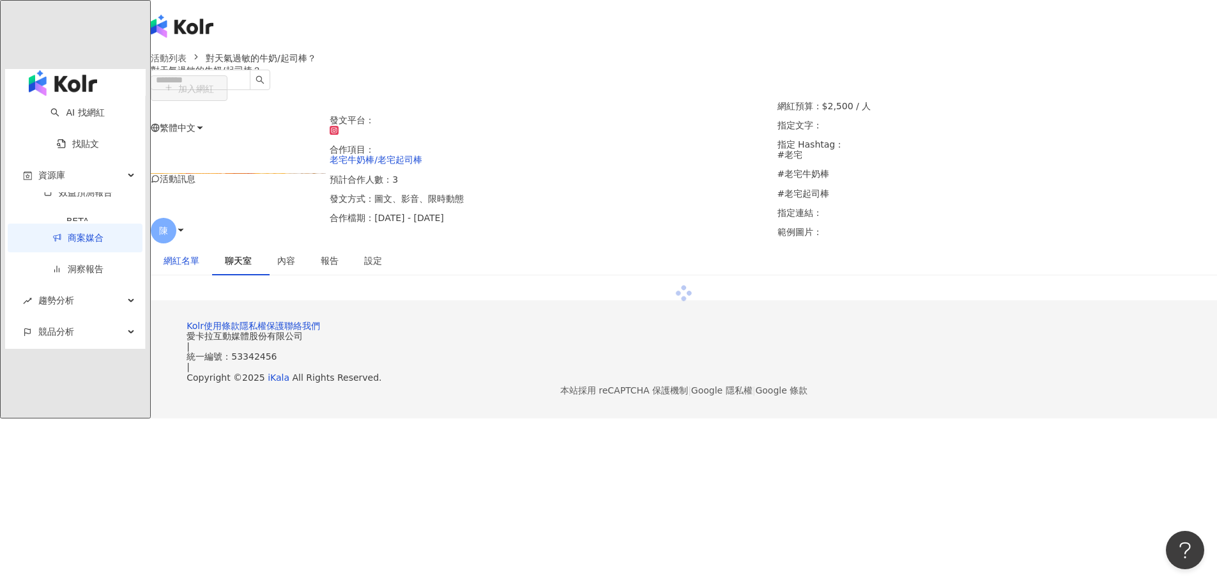
click at [199, 268] on div "網紅名單" at bounding box center [182, 261] width 36 height 14
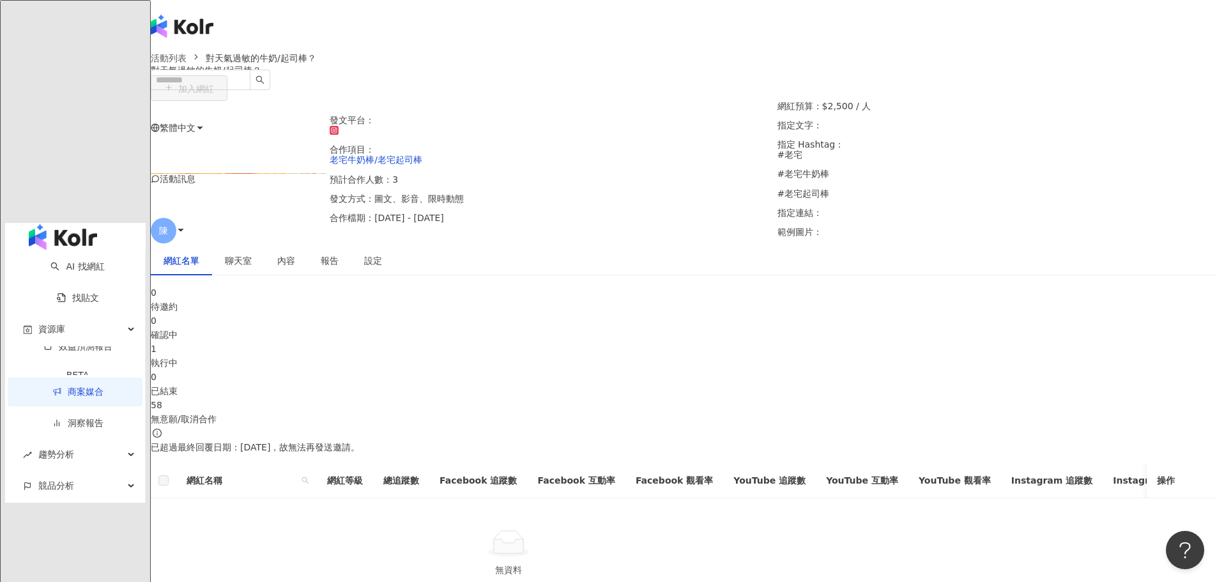
click at [972, 398] on div "58" at bounding box center [684, 405] width 1066 height 14
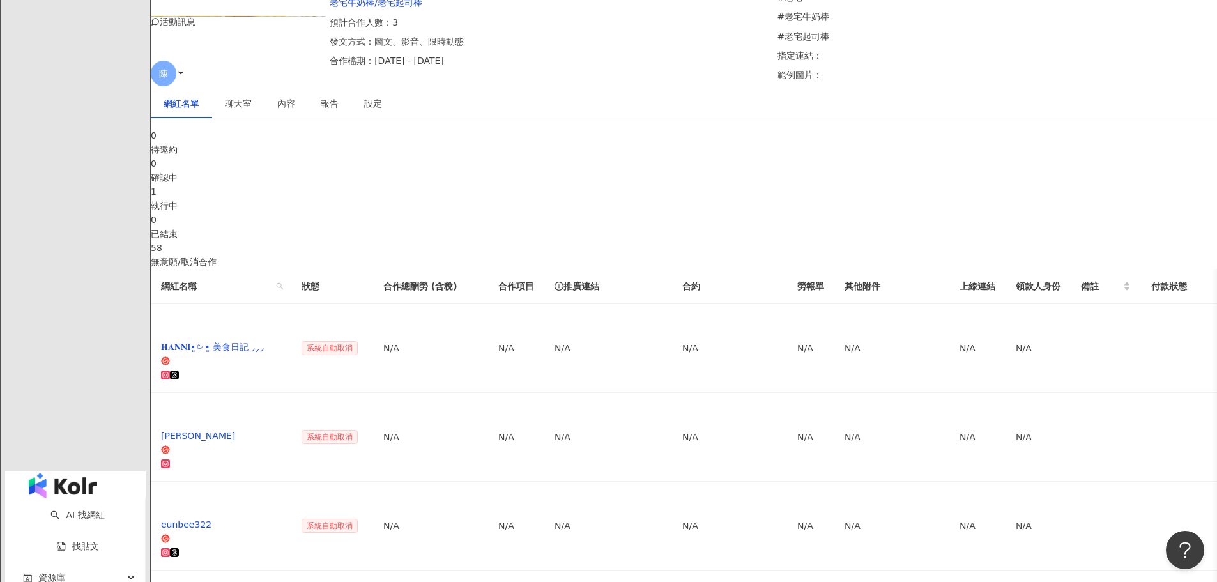
scroll to position [92, 0]
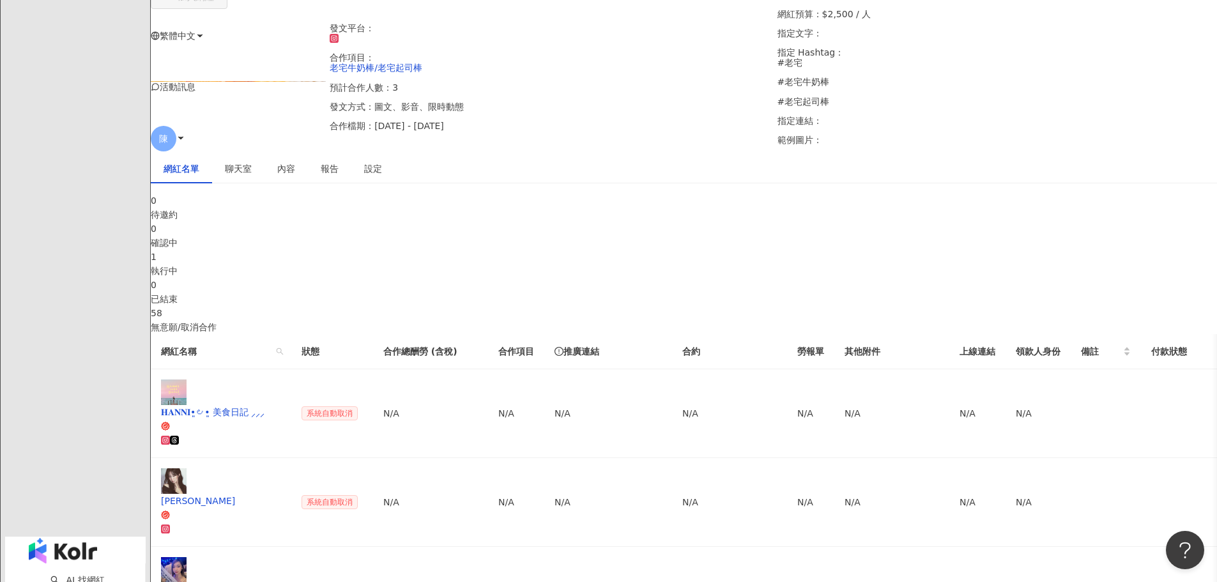
click at [678, 269] on div "執行中" at bounding box center [684, 271] width 1066 height 14
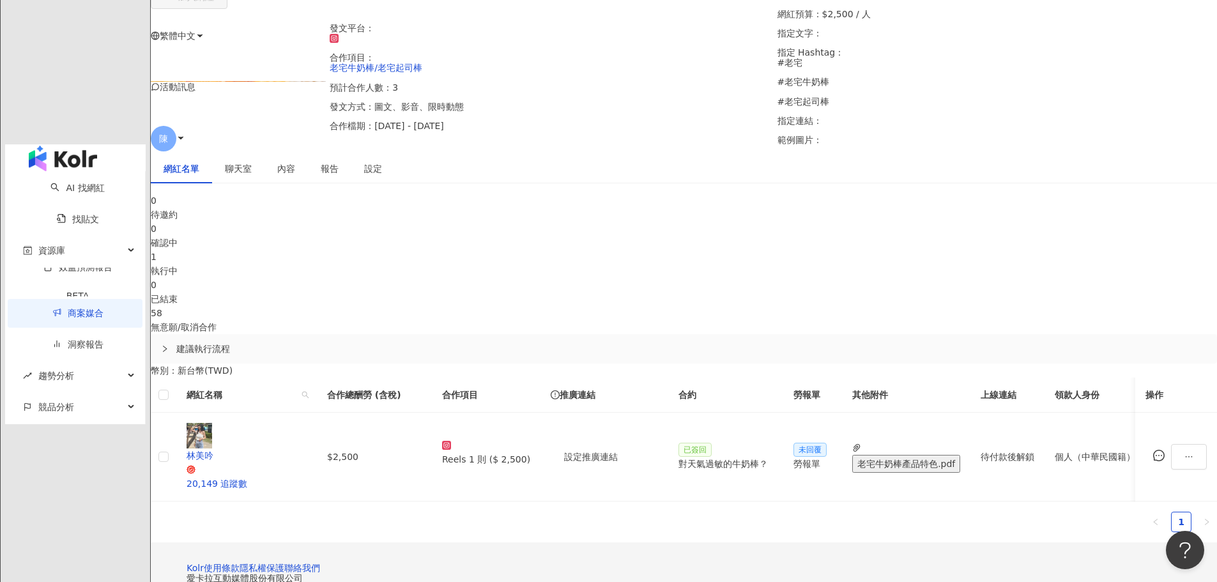
click at [343, 208] on div "0" at bounding box center [684, 201] width 1066 height 14
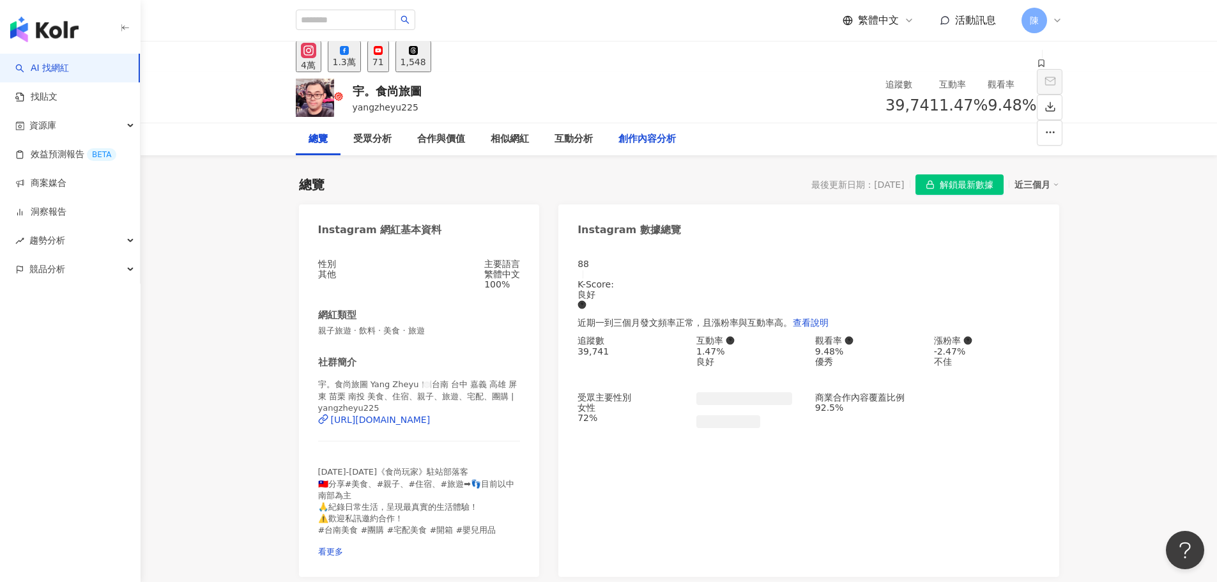
click at [633, 141] on div "創作內容分析" at bounding box center [646, 139] width 57 height 15
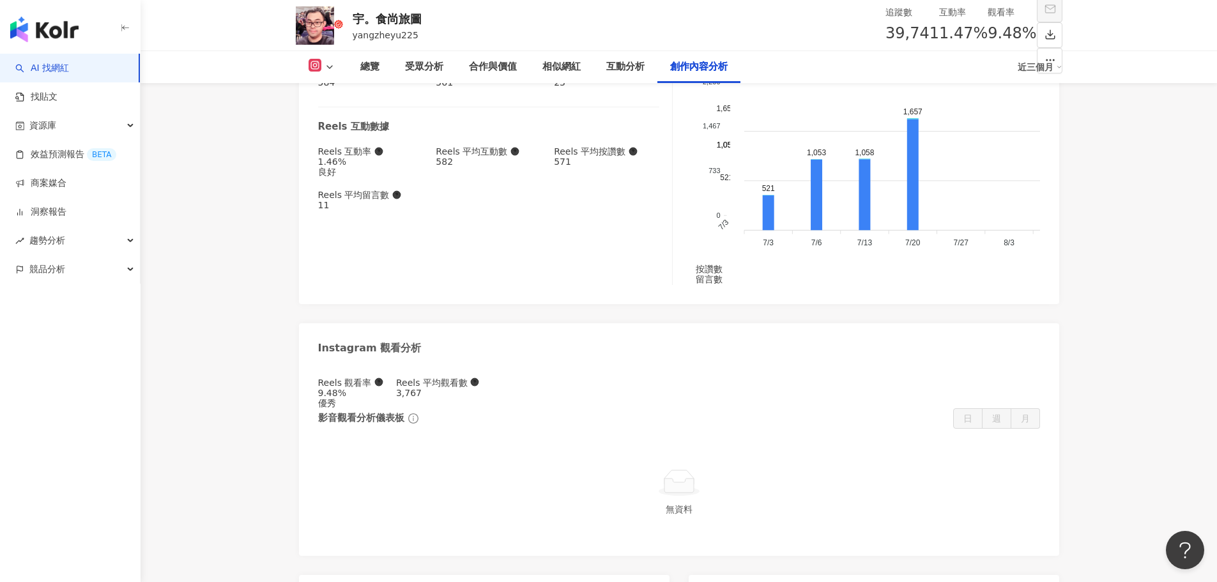
scroll to position [3697, 0]
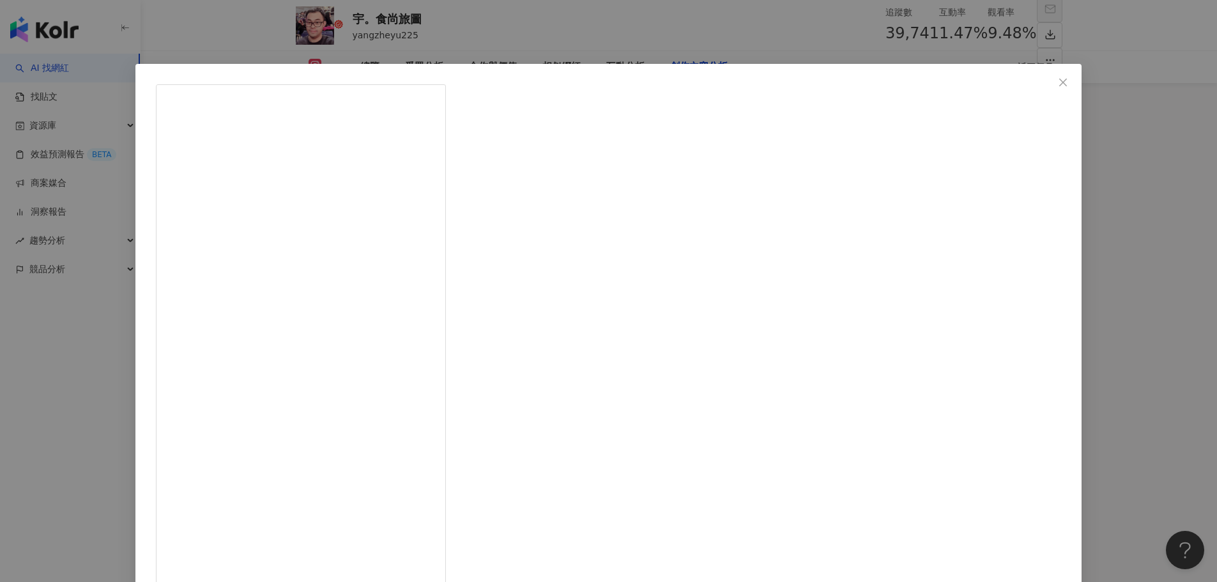
scroll to position [0, 0]
click at [224, 228] on div "宇。食尚旅圖 [DATE] 444 3 查看原始貼文" at bounding box center [608, 291] width 1217 height 582
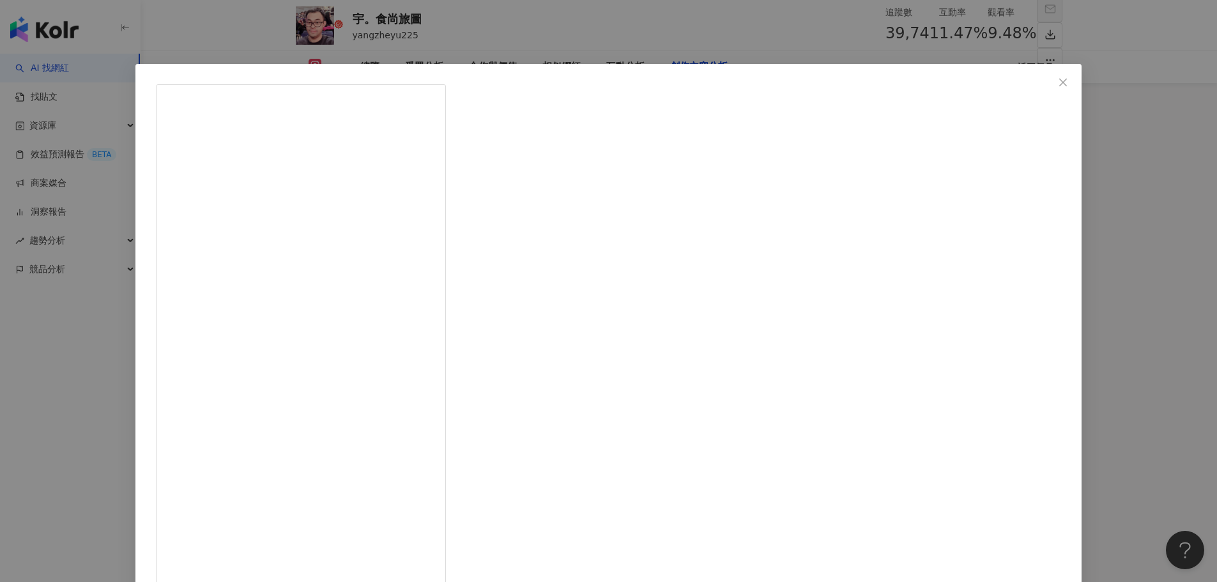
scroll to position [478, 0]
click at [1070, 192] on div "宇。食尚旅圖 [DATE] 444 3 查看原始貼文" at bounding box center [608, 291] width 1217 height 582
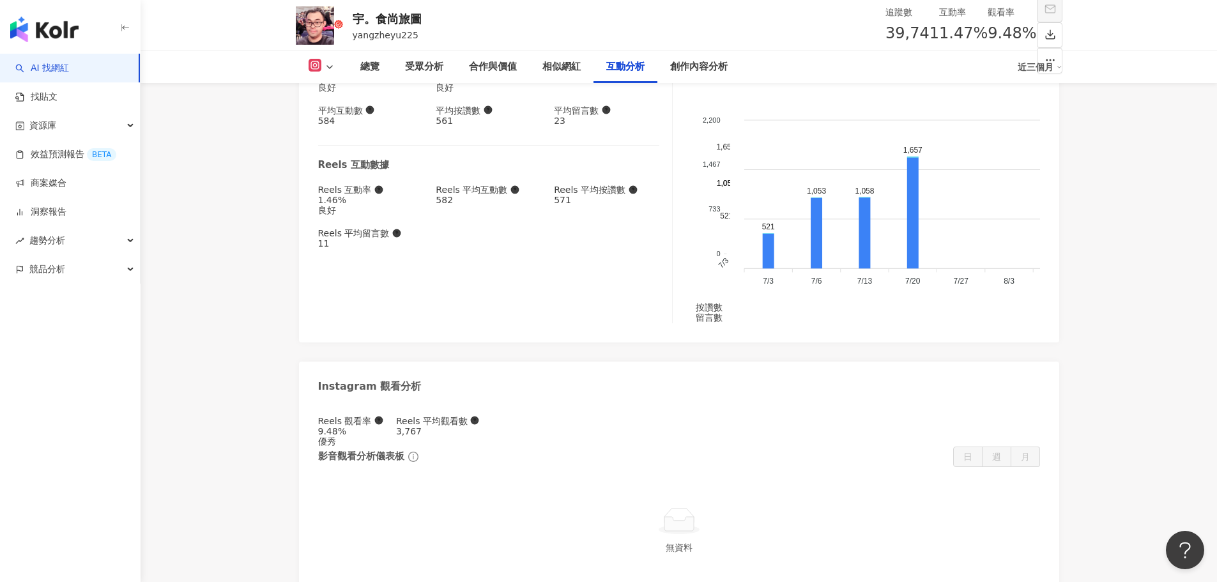
scroll to position [3339, 0]
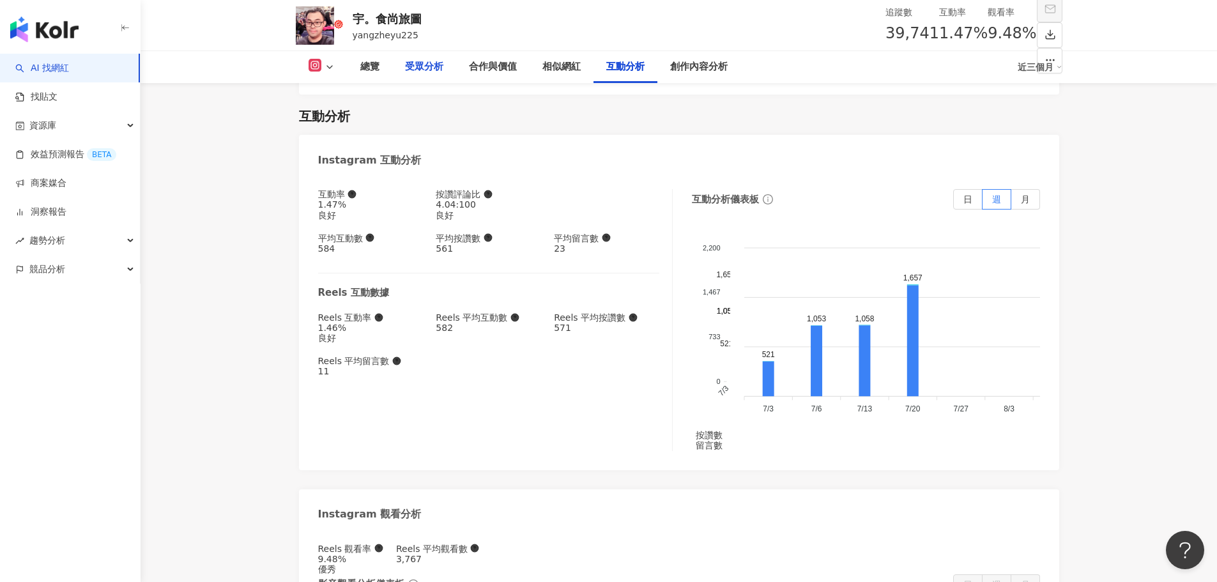
click at [441, 74] on div "受眾分析" at bounding box center [424, 66] width 38 height 15
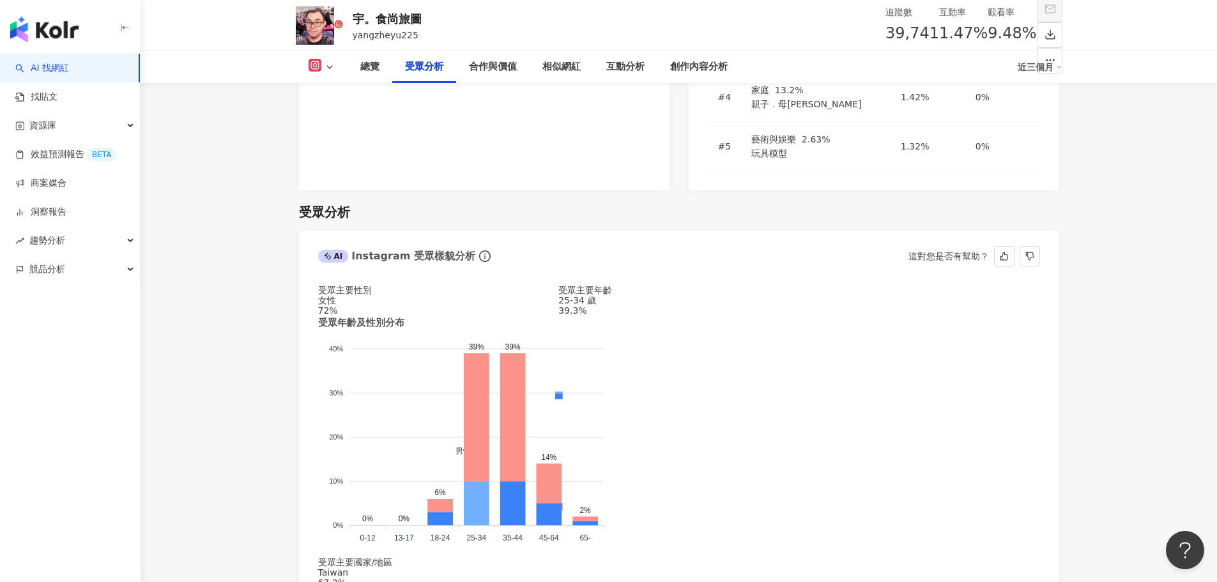
scroll to position [1221, 0]
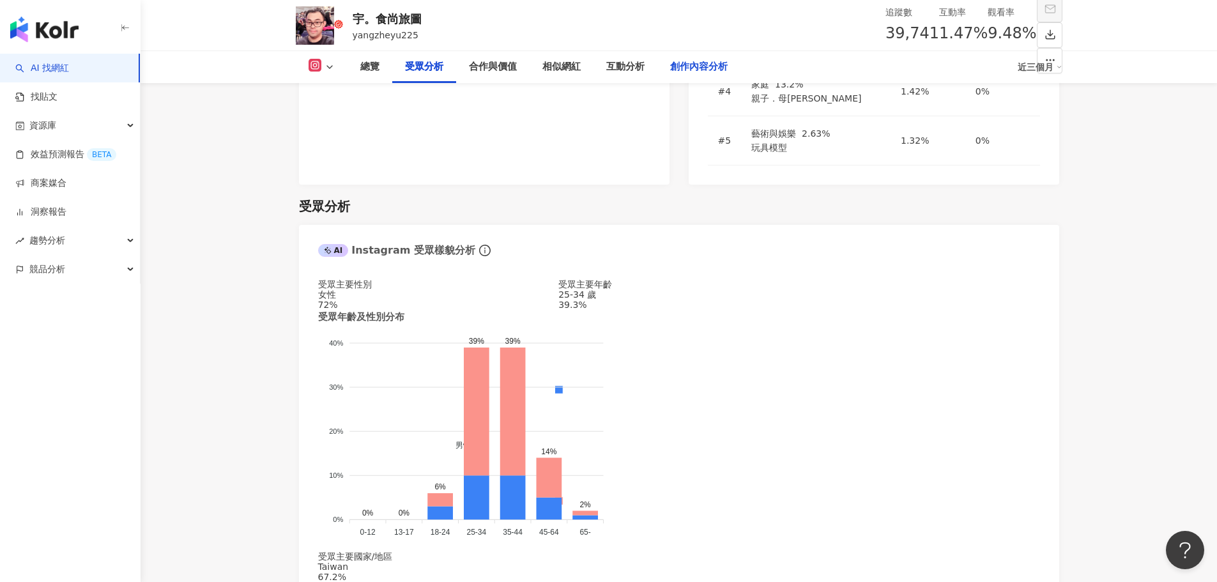
click at [710, 63] on div "創作內容分析" at bounding box center [698, 66] width 57 height 15
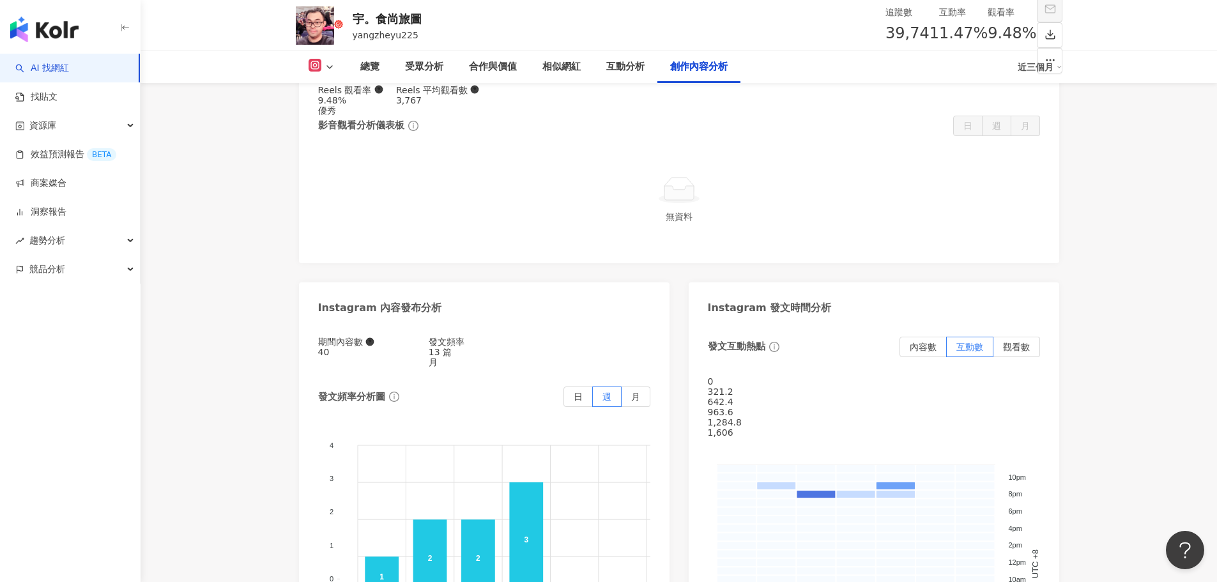
scroll to position [3633, 0]
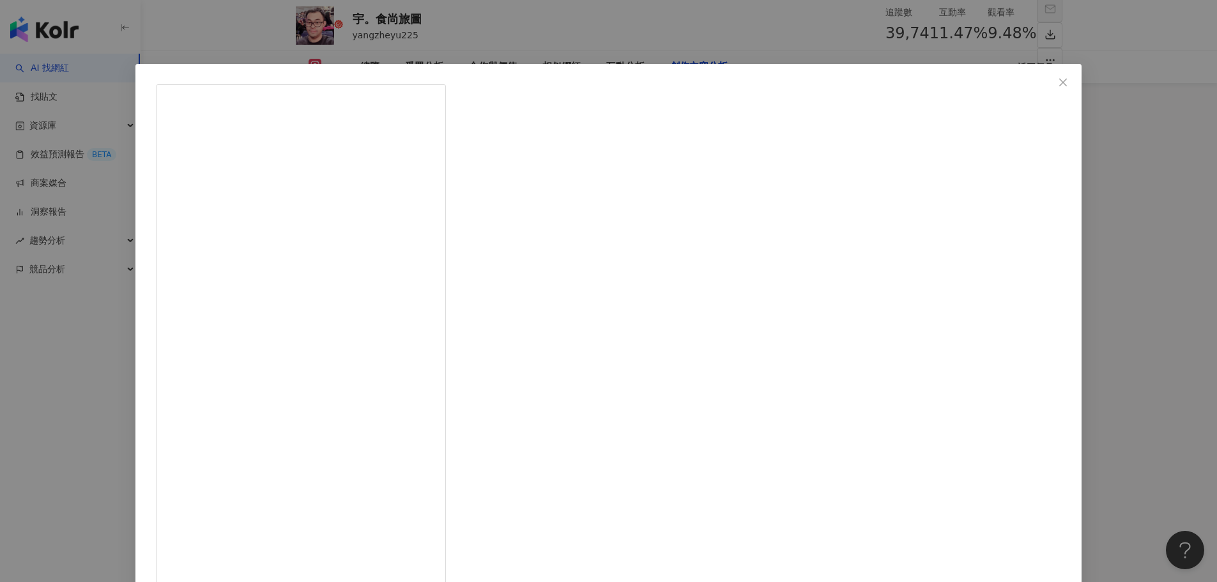
drag, startPoint x: 738, startPoint y: 90, endPoint x: 671, endPoint y: 90, distance: 67.7
copy span "宇。食尚旅圖"
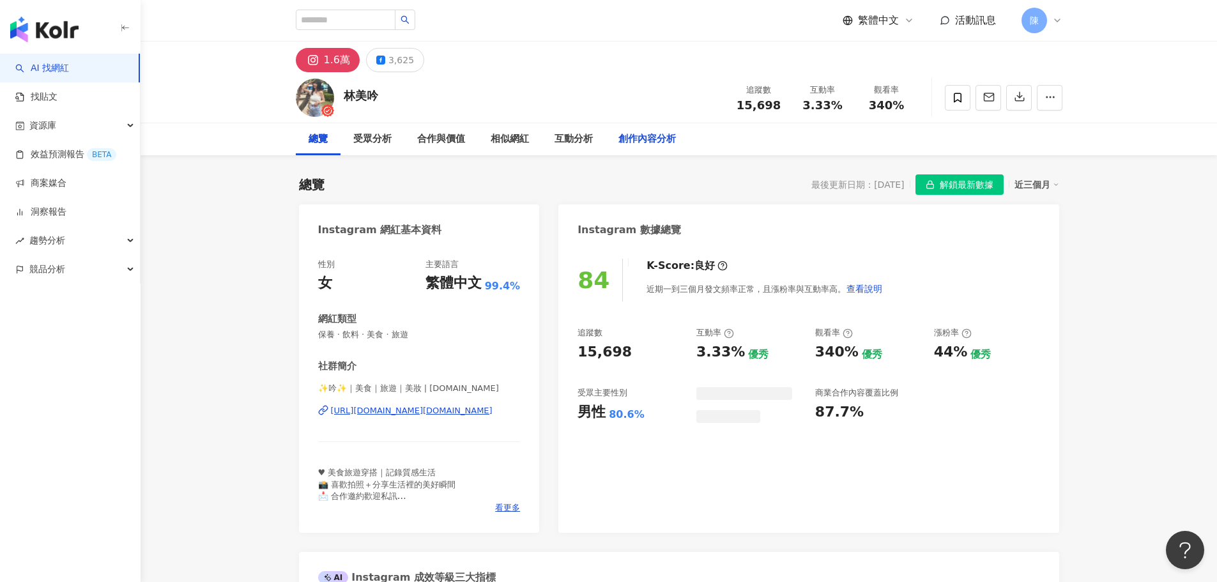
click at [650, 135] on div "創作內容分析" at bounding box center [646, 139] width 57 height 15
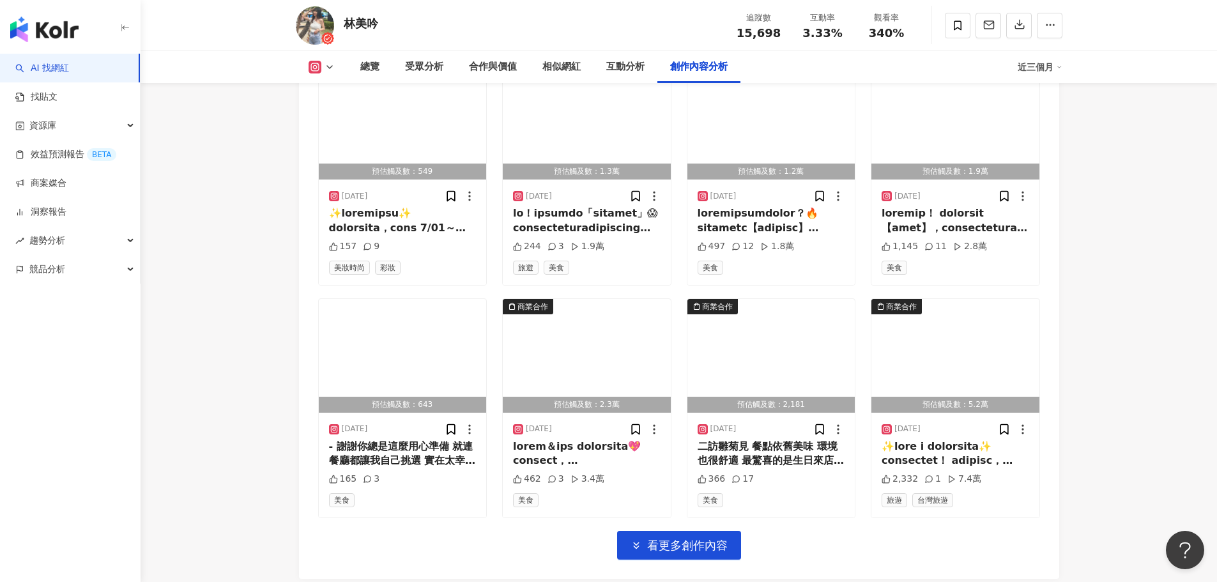
scroll to position [4286, 0]
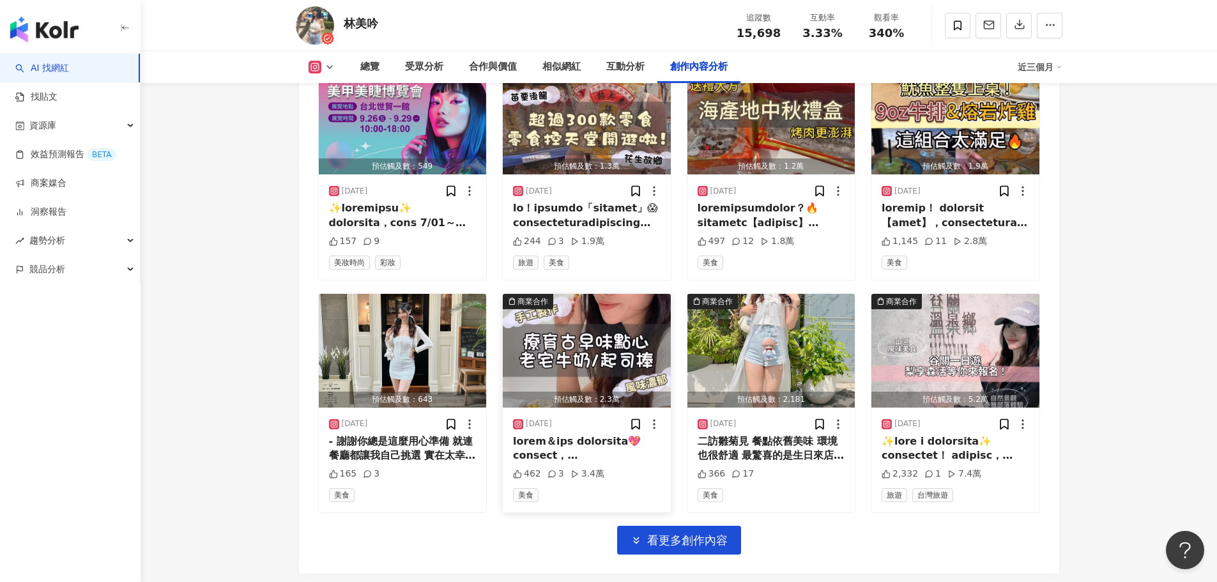
click at [613, 374] on img "button" at bounding box center [587, 351] width 168 height 114
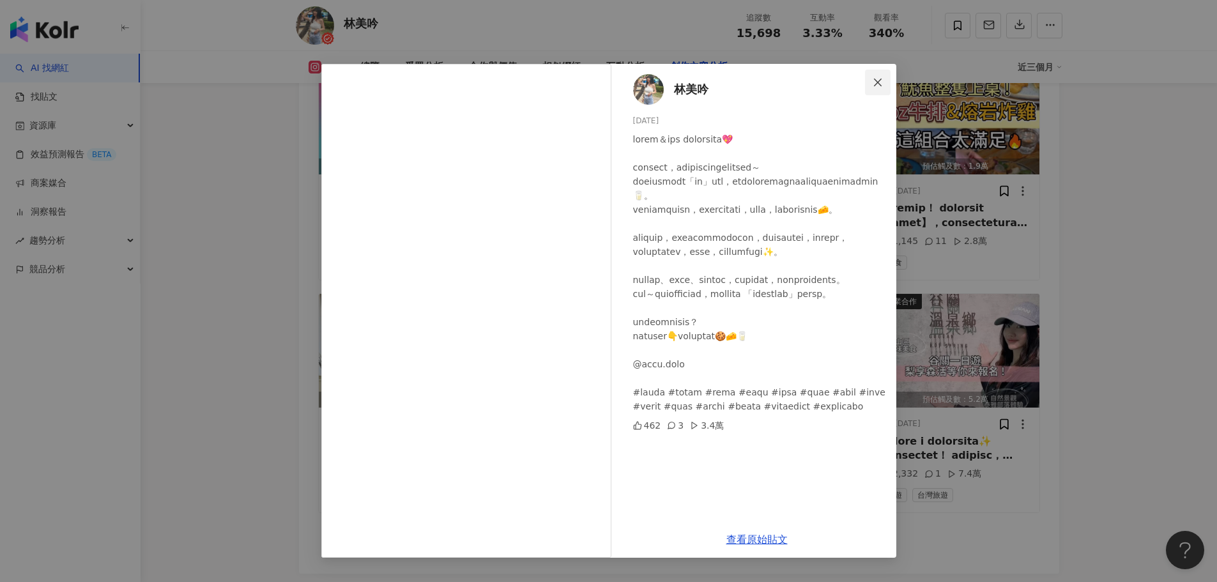
click at [880, 80] on icon "close" at bounding box center [878, 82] width 8 height 8
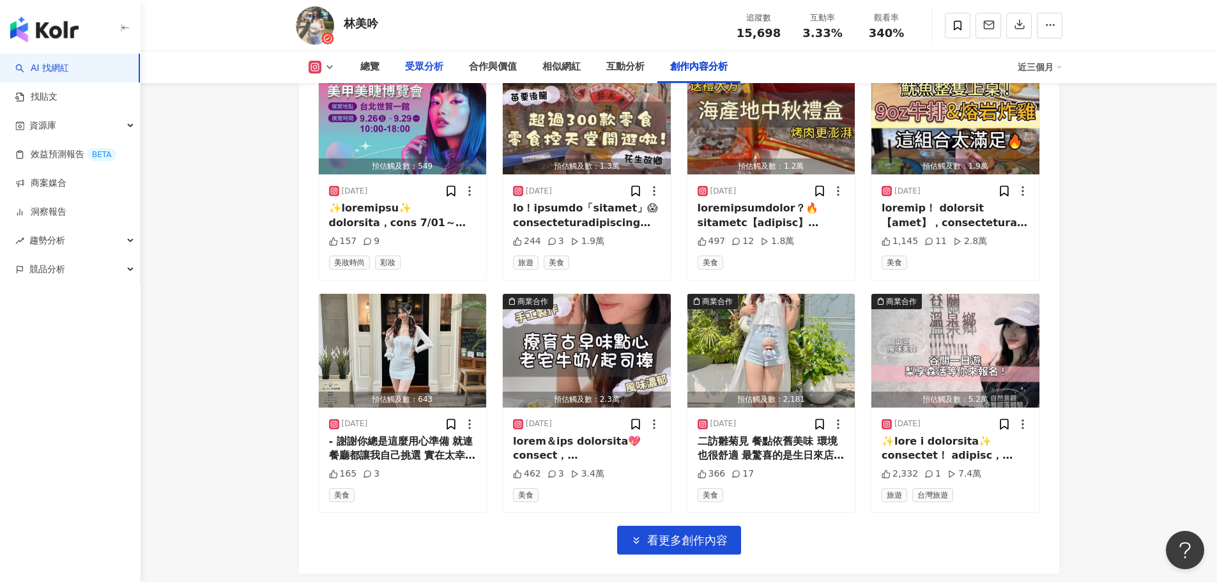
click at [436, 70] on div "受眾分析" at bounding box center [424, 66] width 38 height 15
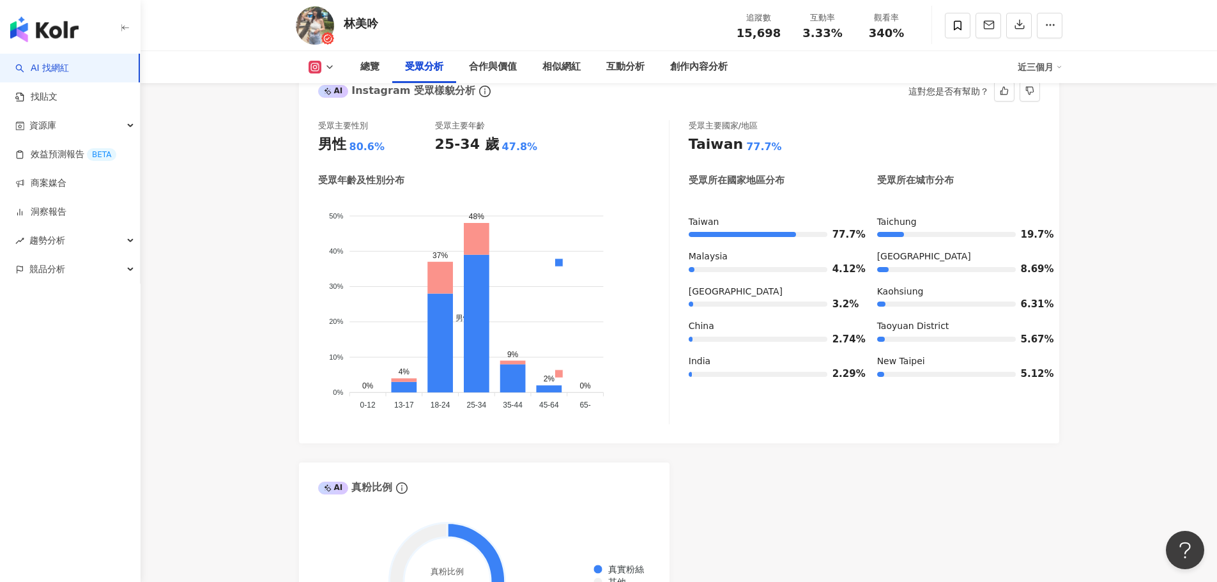
scroll to position [1221, 0]
